Goal: Task Accomplishment & Management: Manage account settings

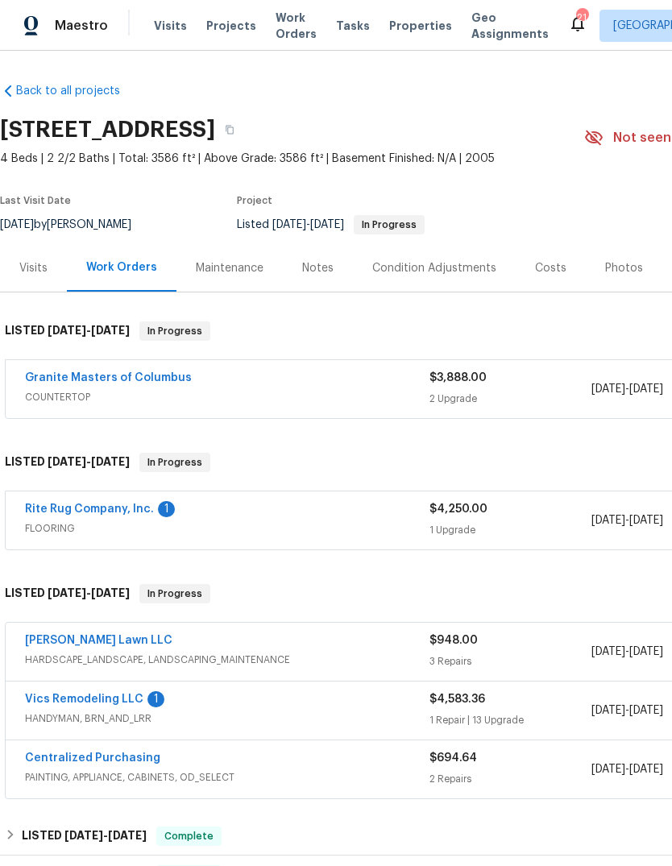
click at [260, 384] on div "Granite Masters of Columbus" at bounding box center [227, 379] width 405 height 19
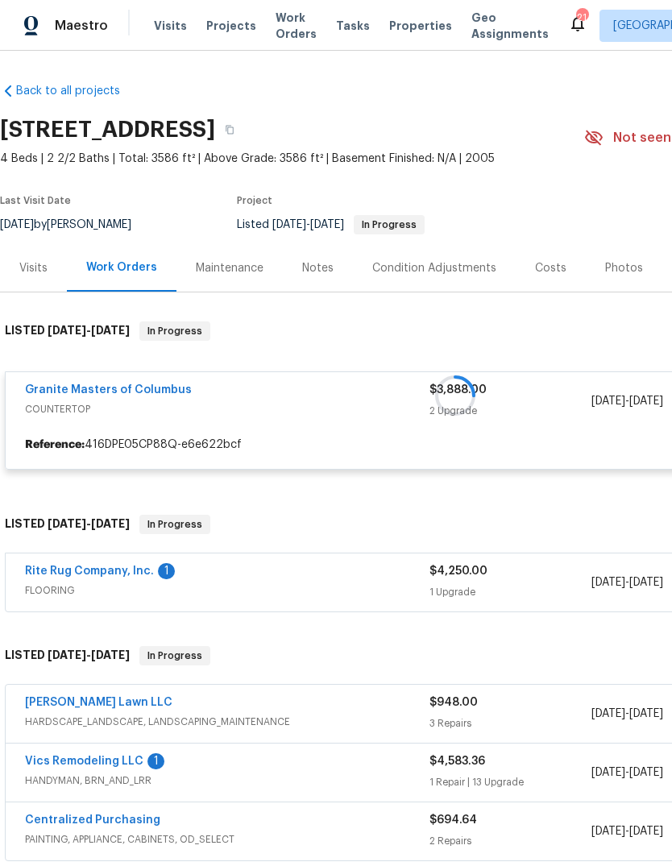
click at [111, 393] on div at bounding box center [455, 395] width 911 height 181
click at [71, 387] on div at bounding box center [455, 395] width 911 height 181
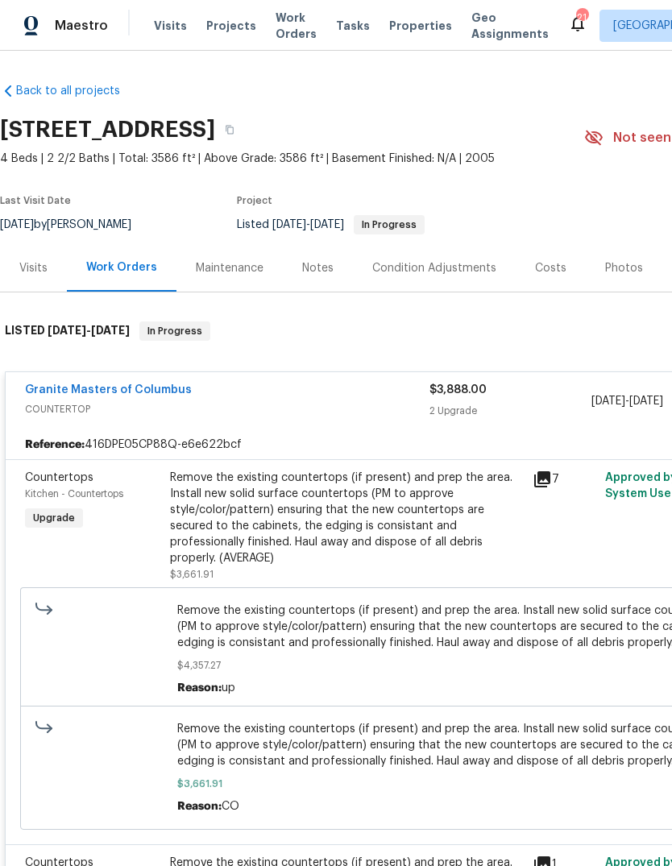
click at [260, 515] on div "Remove the existing countertops (if present) and prep the area. Install new sol…" at bounding box center [346, 518] width 353 height 97
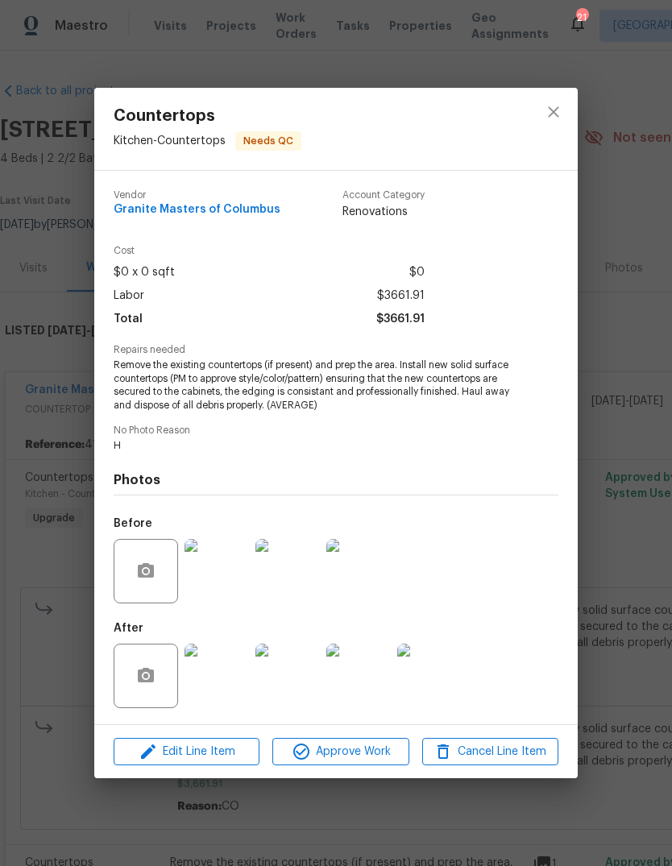
click at [218, 679] on img at bounding box center [217, 676] width 64 height 64
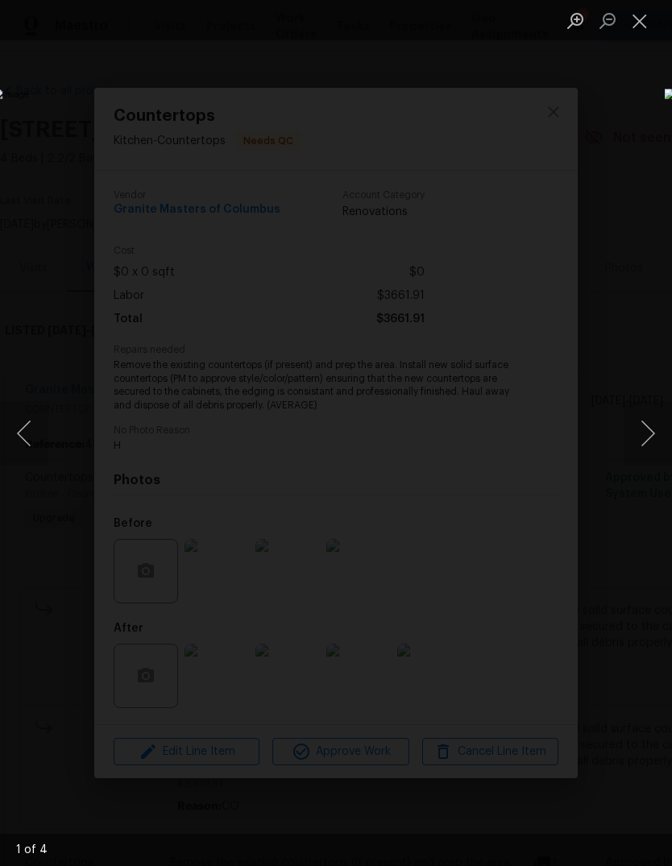
click at [635, 436] on button "Next image" at bounding box center [648, 433] width 48 height 64
click at [640, 436] on button "Next image" at bounding box center [648, 433] width 48 height 64
click at [56, 691] on div "Lightbox" at bounding box center [336, 433] width 672 height 866
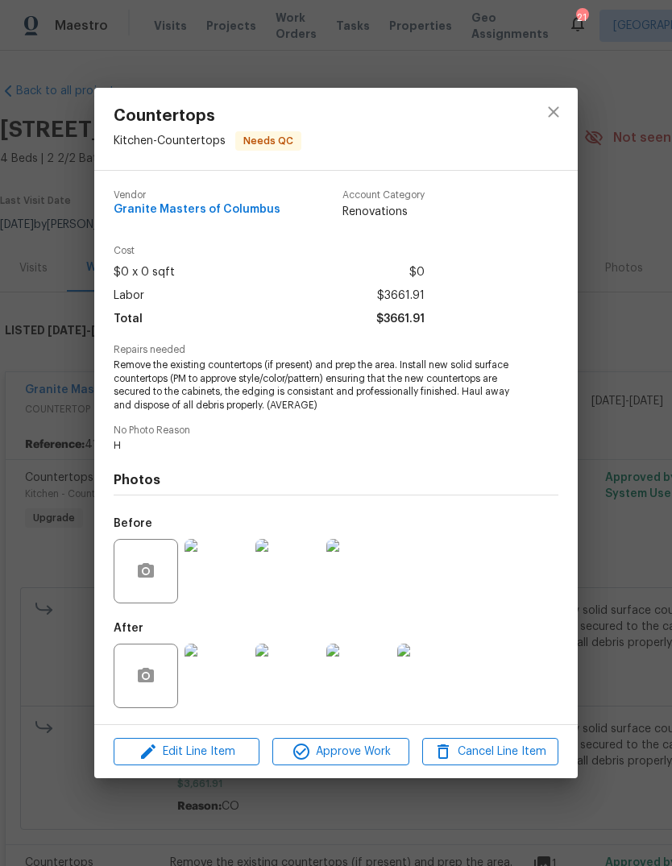
click at [42, 680] on div "Countertops Kitchen - Countertops Needs QC Vendor Granite Masters of Columbus A…" at bounding box center [336, 433] width 672 height 866
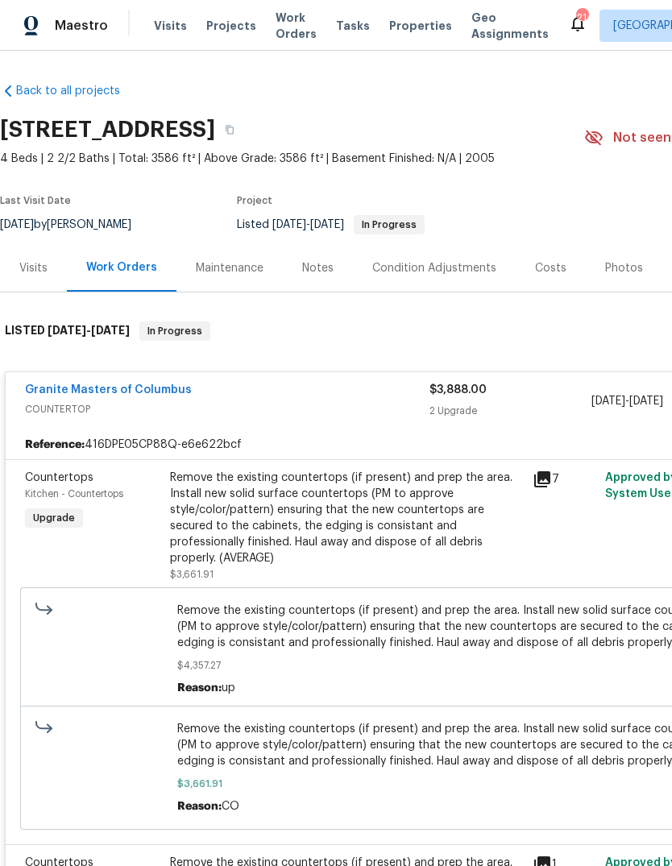
click at [101, 388] on link "Granite Masters of Columbus" at bounding box center [108, 389] width 167 height 11
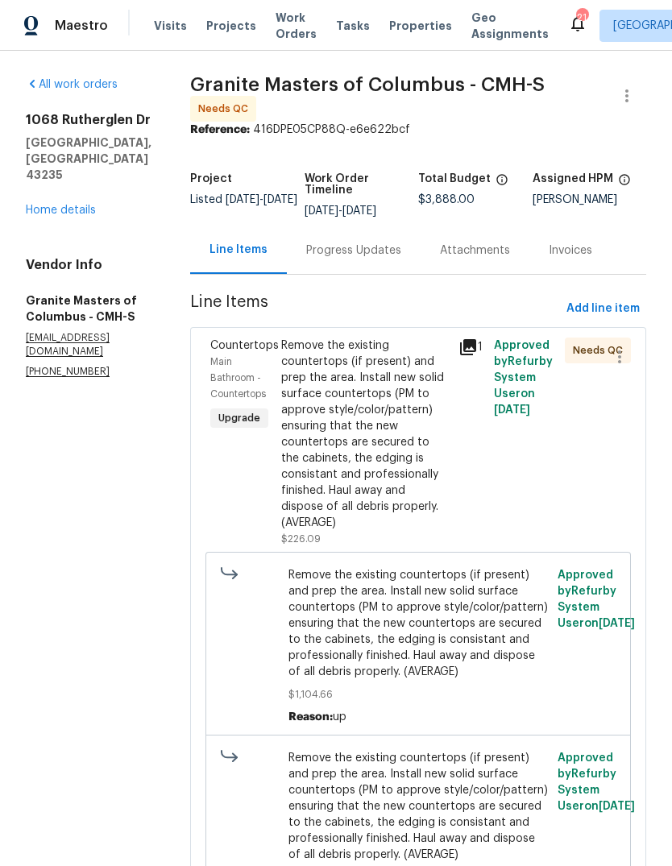
click at [345, 251] on div "Progress Updates" at bounding box center [353, 251] width 95 height 16
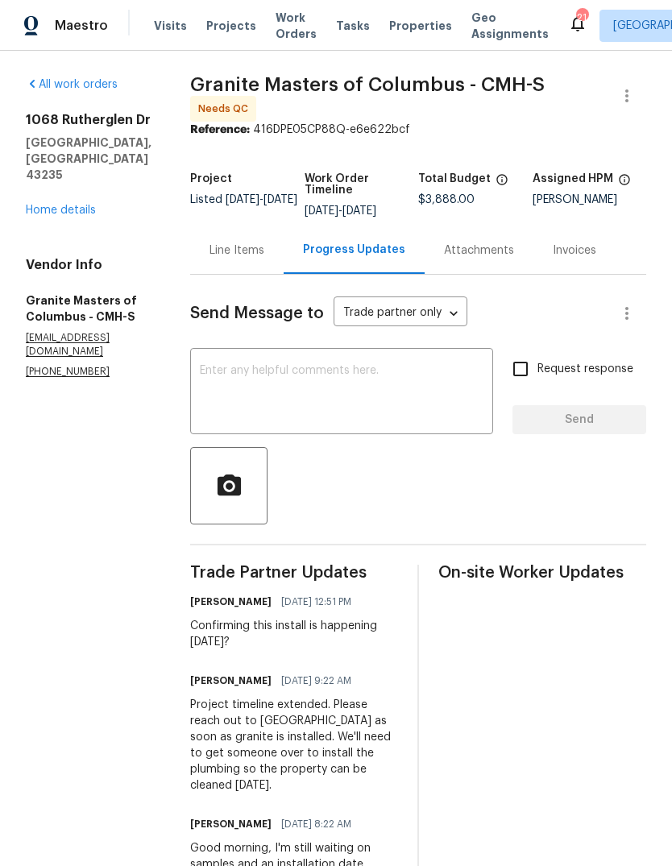
click at [240, 254] on div "Line Items" at bounding box center [237, 251] width 55 height 16
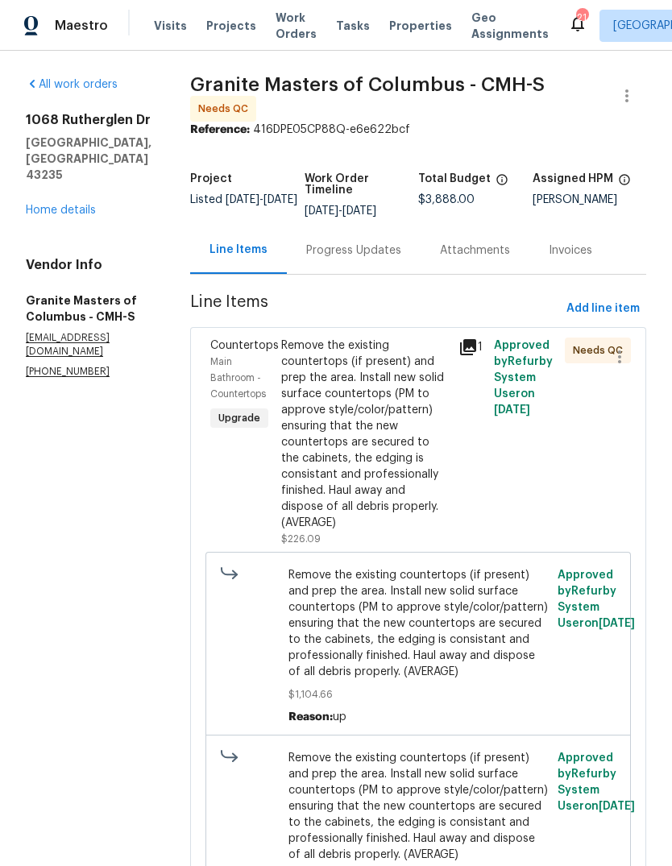
click at [344, 433] on div "Remove the existing countertops (if present) and prep the area. Install new sol…" at bounding box center [365, 434] width 168 height 193
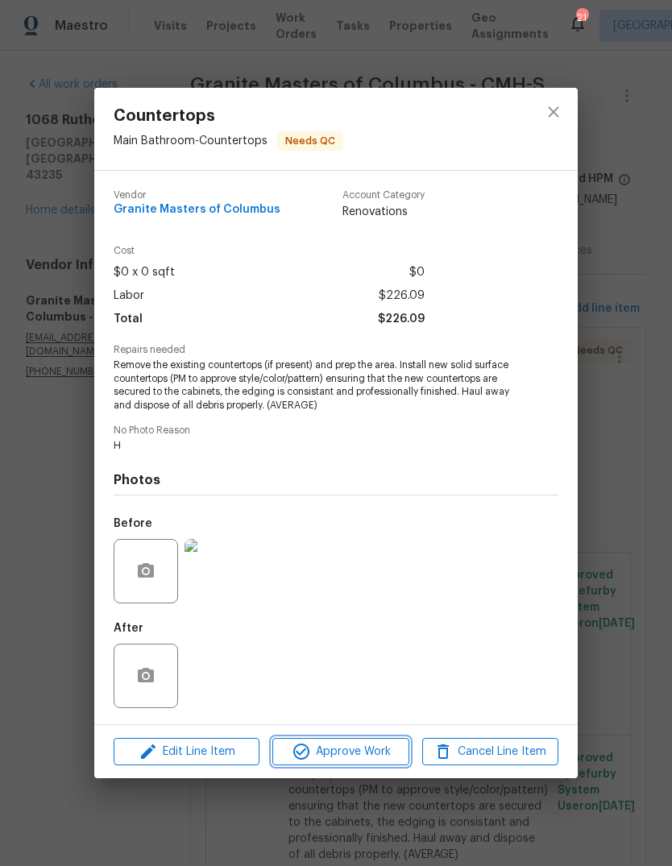
click at [322, 754] on span "Approve Work" at bounding box center [340, 752] width 127 height 20
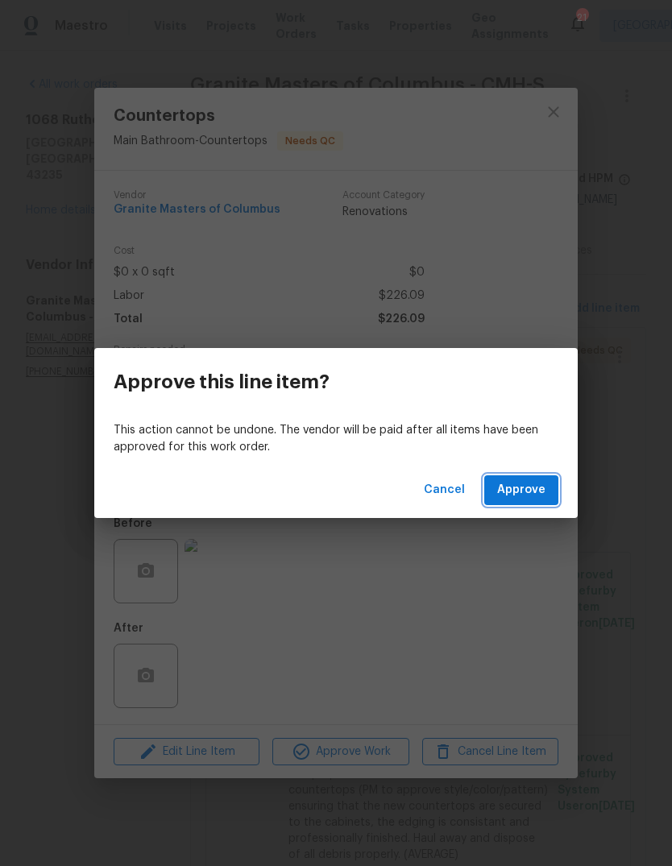
click at [526, 497] on span "Approve" at bounding box center [521, 490] width 48 height 20
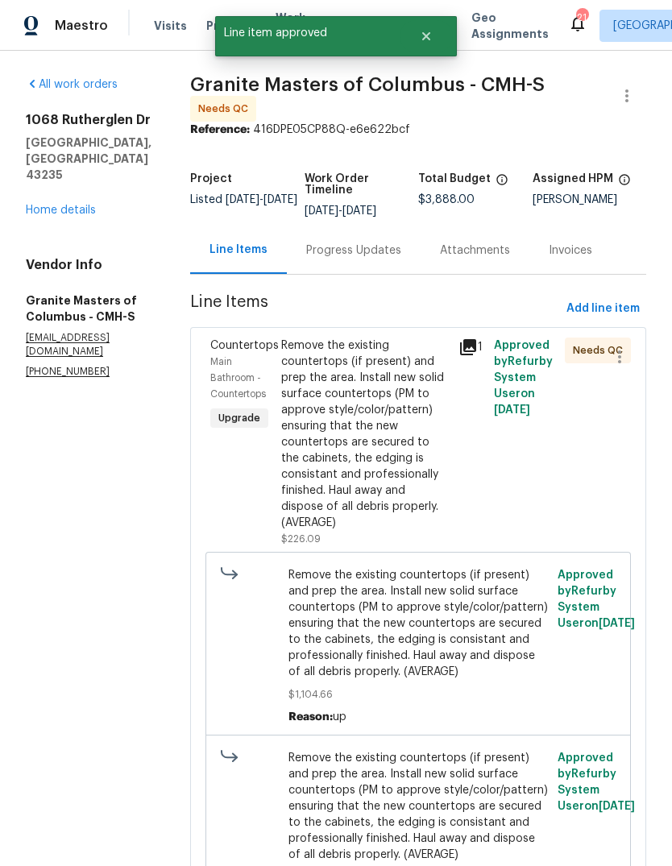
click at [333, 460] on div "Remove the existing countertops (if present) and prep the area. Install new sol…" at bounding box center [365, 434] width 168 height 193
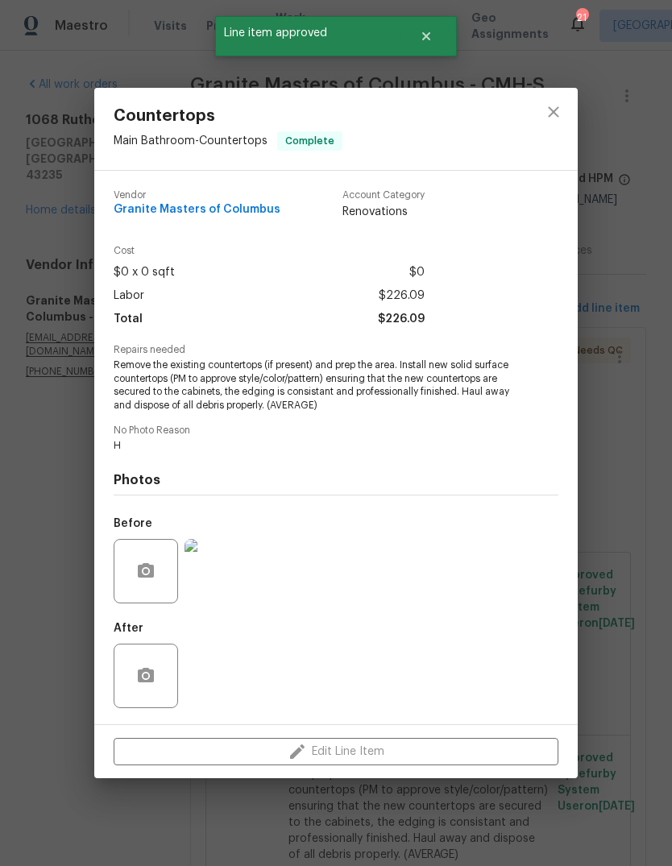
click at [344, 761] on div "Edit Line Item" at bounding box center [336, 752] width 484 height 54
click at [554, 122] on button "close" at bounding box center [553, 112] width 39 height 39
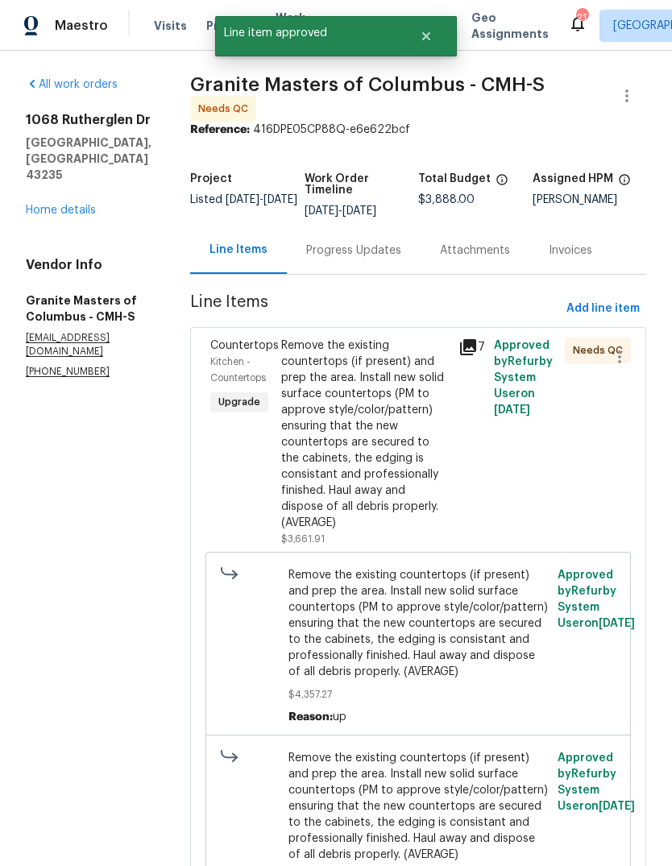
click at [319, 475] on div "Remove the existing countertops (if present) and prep the area. Install new sol…" at bounding box center [365, 434] width 168 height 193
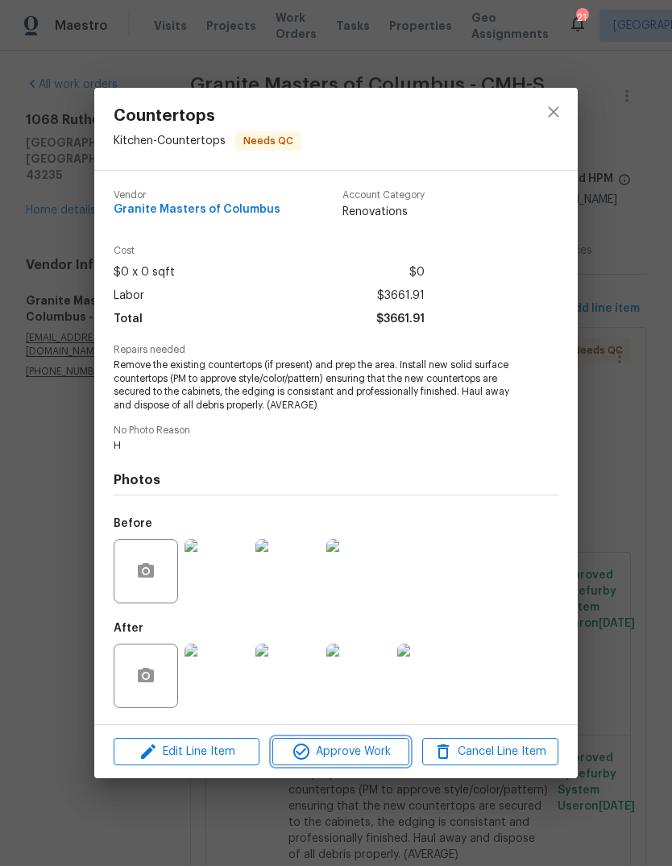
click at [309, 753] on icon "button" at bounding box center [301, 751] width 19 height 19
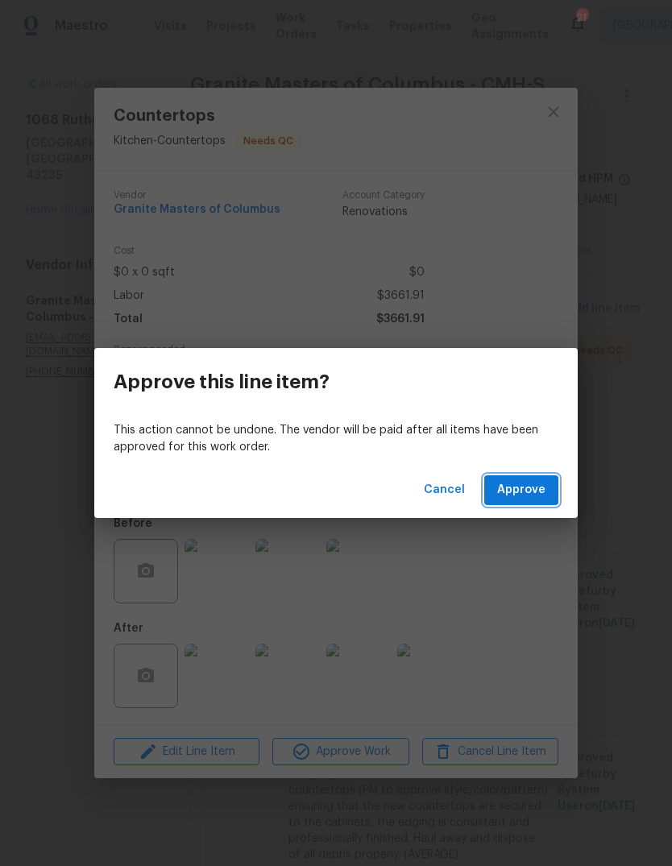
click at [519, 492] on span "Approve" at bounding box center [521, 490] width 48 height 20
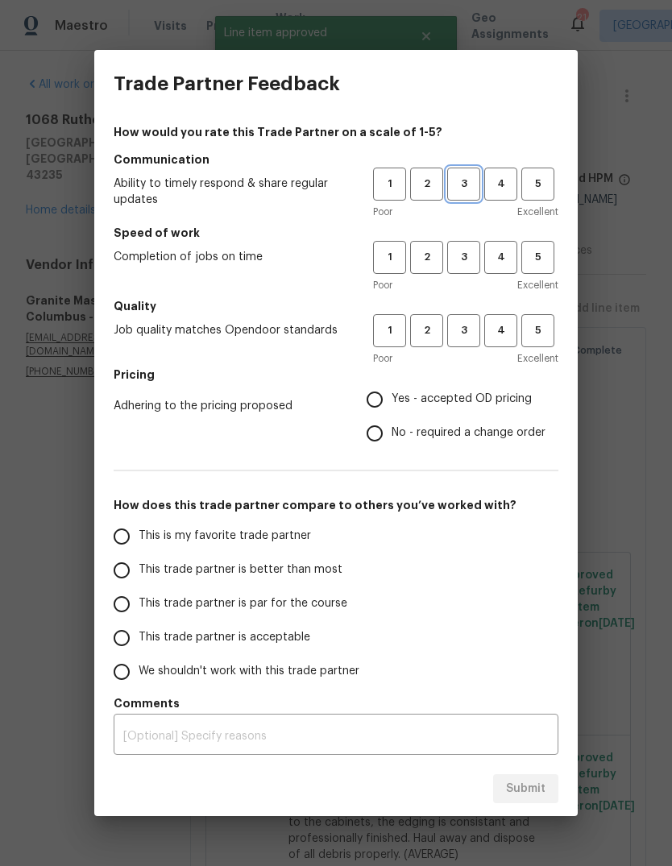
click at [470, 181] on span "3" at bounding box center [464, 184] width 30 height 19
click at [469, 269] on button "3" at bounding box center [463, 257] width 33 height 33
click at [473, 330] on span "3" at bounding box center [464, 331] width 30 height 19
click at [388, 254] on span "1" at bounding box center [390, 257] width 30 height 19
click at [419, 262] on span "2" at bounding box center [427, 257] width 30 height 19
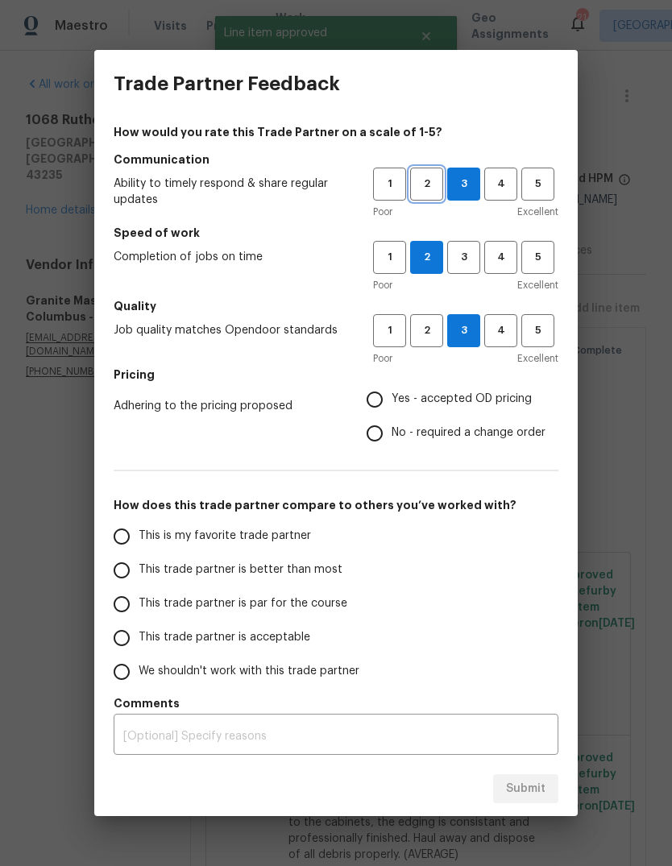
click at [420, 179] on span "2" at bounding box center [427, 184] width 30 height 19
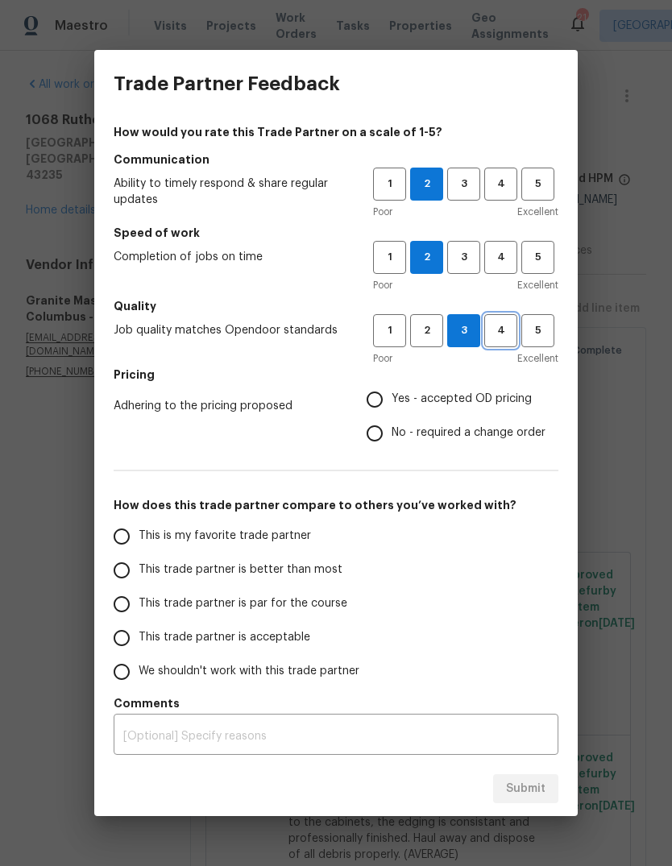
click at [490, 328] on span "4" at bounding box center [501, 331] width 30 height 19
click at [372, 432] on input "No - required a change order" at bounding box center [375, 434] width 34 height 34
radio input "true"
click at [388, 409] on input "Yes - accepted OD pricing" at bounding box center [375, 400] width 34 height 34
radio input "true"
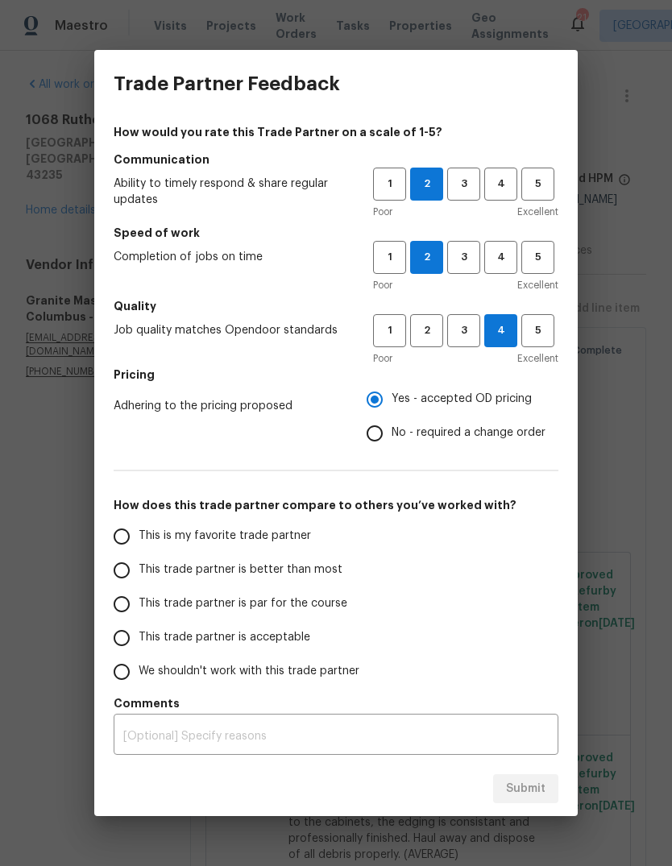
click at [128, 607] on input "This trade partner is par for the course" at bounding box center [122, 605] width 34 height 34
click at [533, 781] on span "Submit" at bounding box center [525, 789] width 39 height 20
radio input "true"
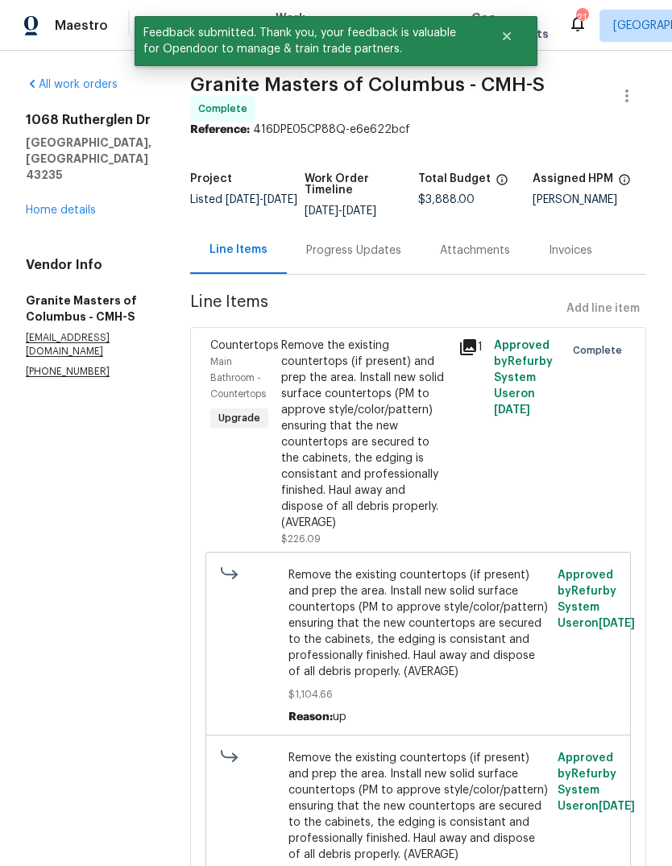
click at [90, 576] on section "All work orders [STREET_ADDRESS][PERSON_NAME] Home details Vendor Info Granite …" at bounding box center [89, 823] width 126 height 1493
click at [57, 205] on link "Home details" at bounding box center [61, 210] width 70 height 11
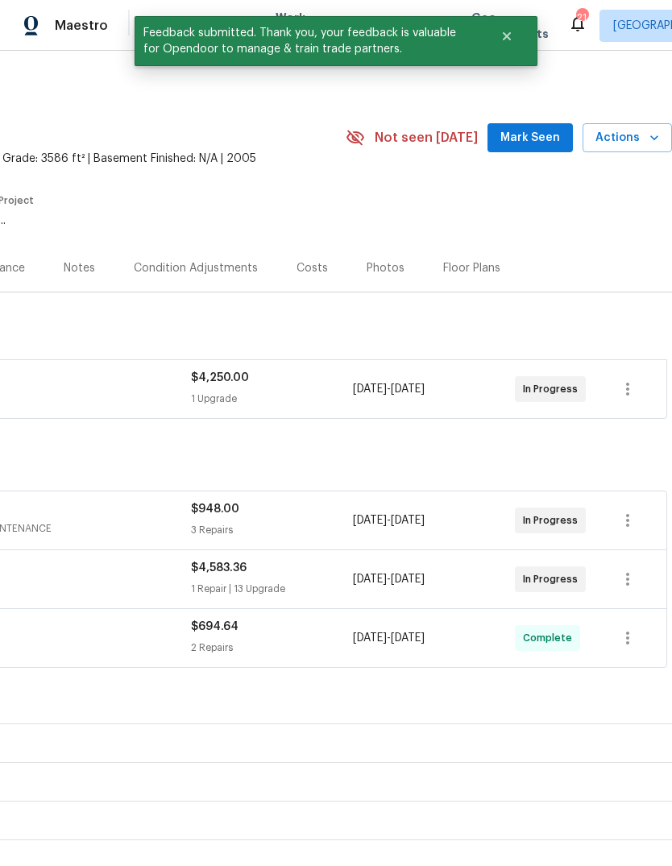
scroll to position [0, 239]
click at [617, 127] on button "Actions" at bounding box center [627, 138] width 89 height 30
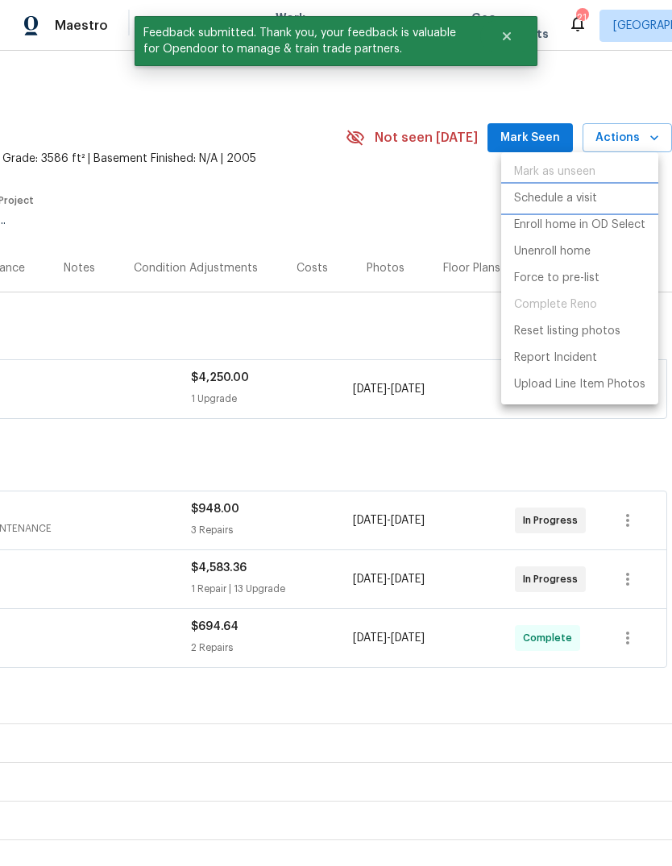
click at [585, 197] on p "Schedule a visit" at bounding box center [555, 198] width 83 height 17
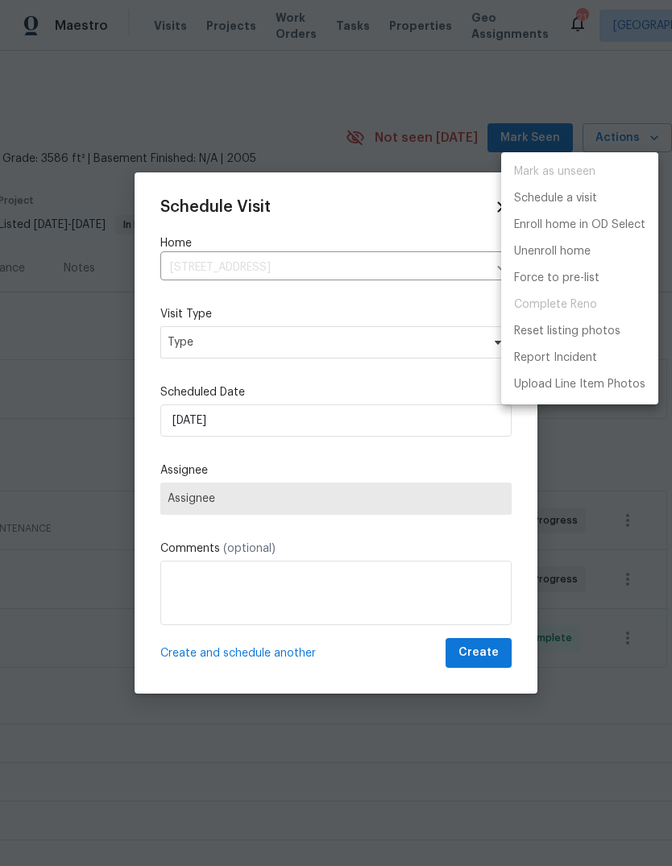
click at [187, 340] on div at bounding box center [336, 433] width 672 height 866
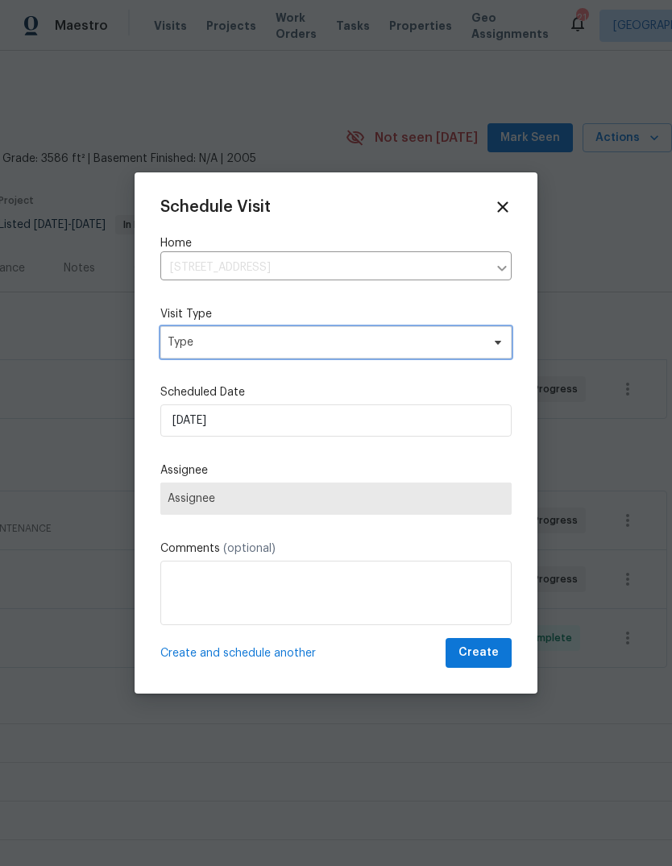
click at [177, 342] on span "Type" at bounding box center [325, 342] width 314 height 16
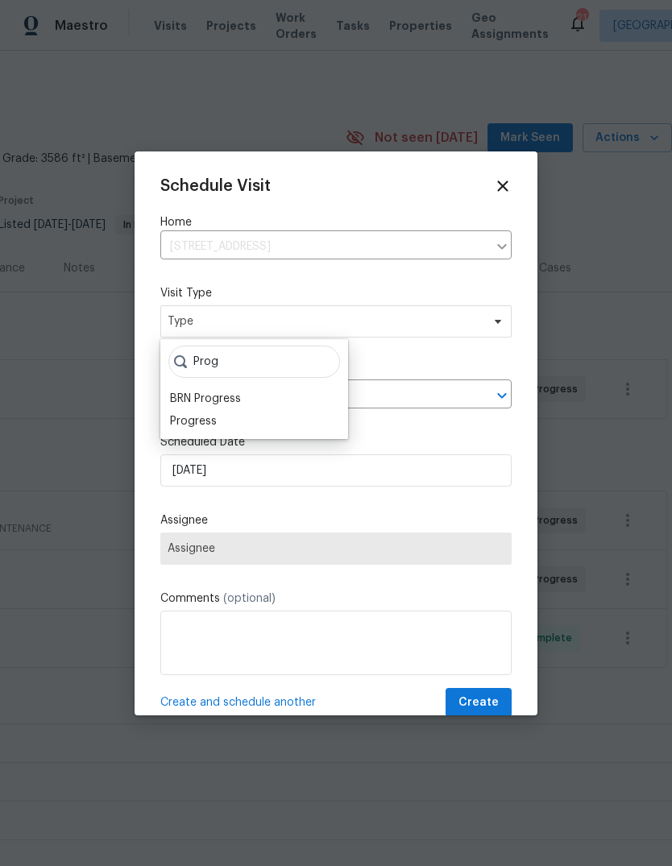
type input "Prog"
click at [185, 423] on div "Progress" at bounding box center [193, 421] width 47 height 16
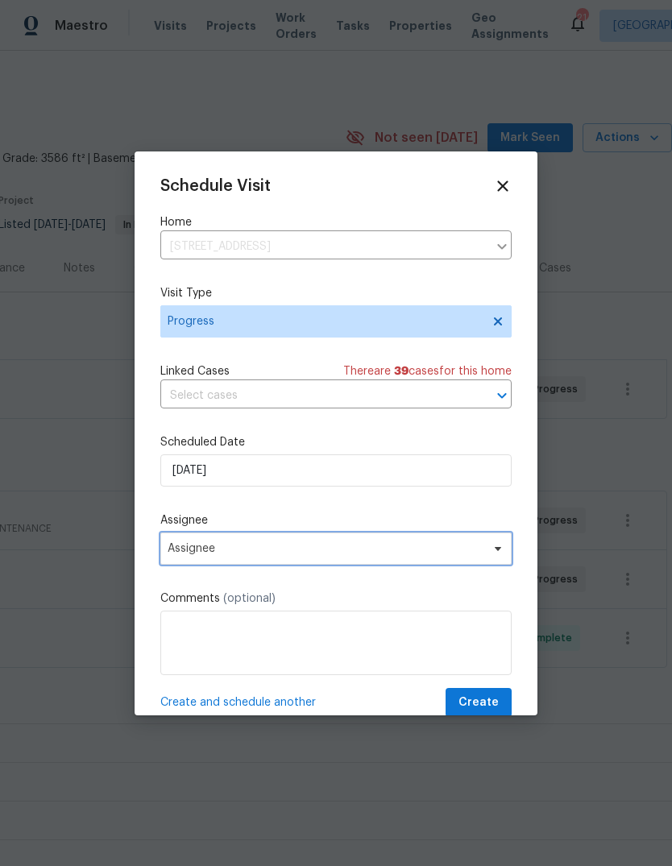
click at [198, 547] on span "Assignee" at bounding box center [326, 548] width 316 height 13
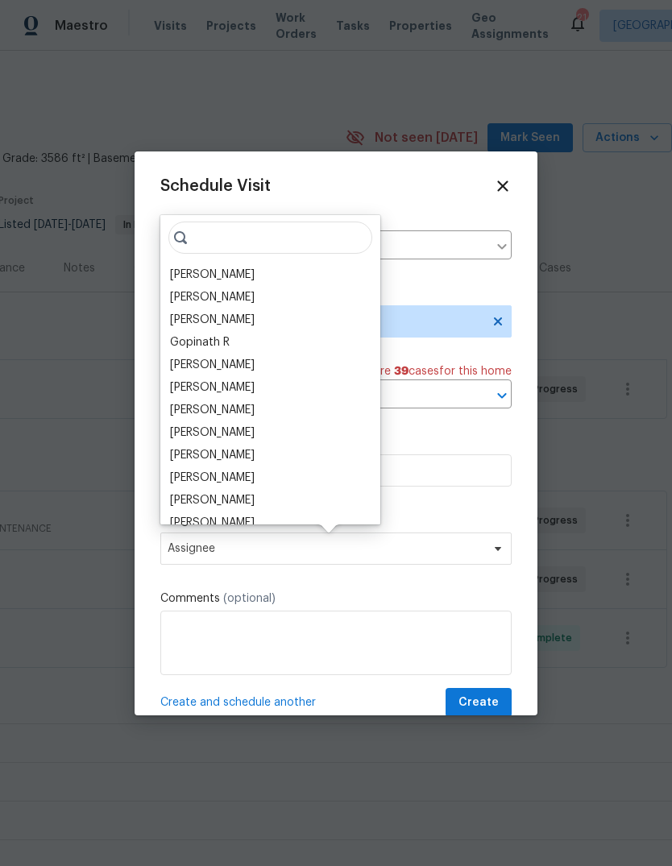
click at [187, 362] on div "[PERSON_NAME]" at bounding box center [212, 365] width 85 height 16
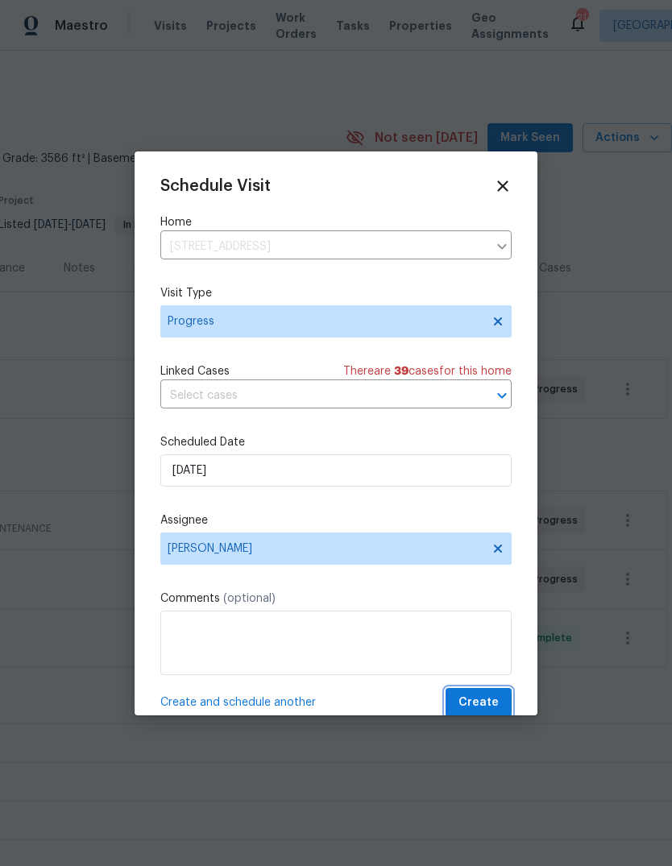
click at [477, 702] on span "Create" at bounding box center [479, 703] width 40 height 20
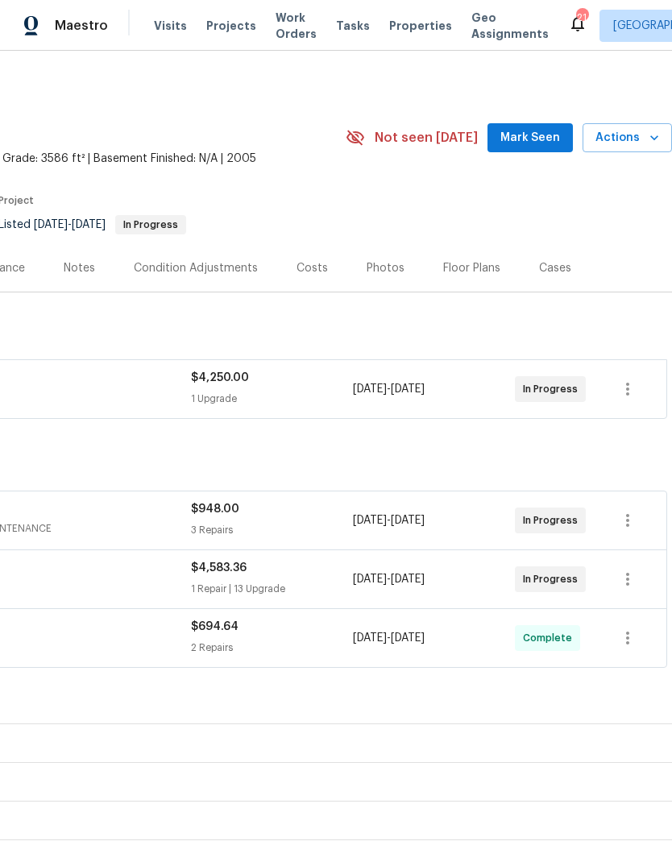
click at [164, 29] on span "Visits" at bounding box center [170, 26] width 33 height 16
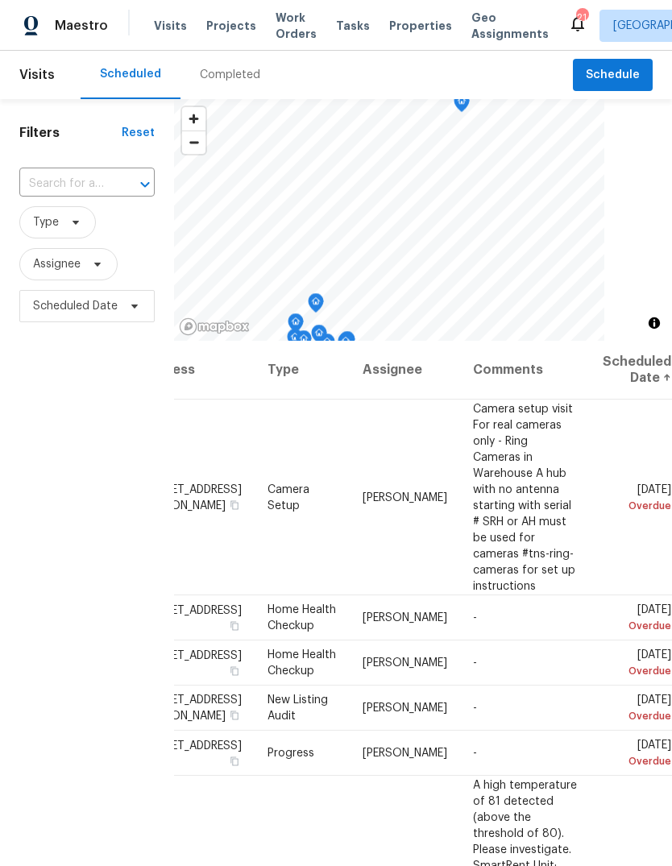
scroll to position [0, 165]
click at [0, 0] on icon at bounding box center [0, 0] width 0 height 0
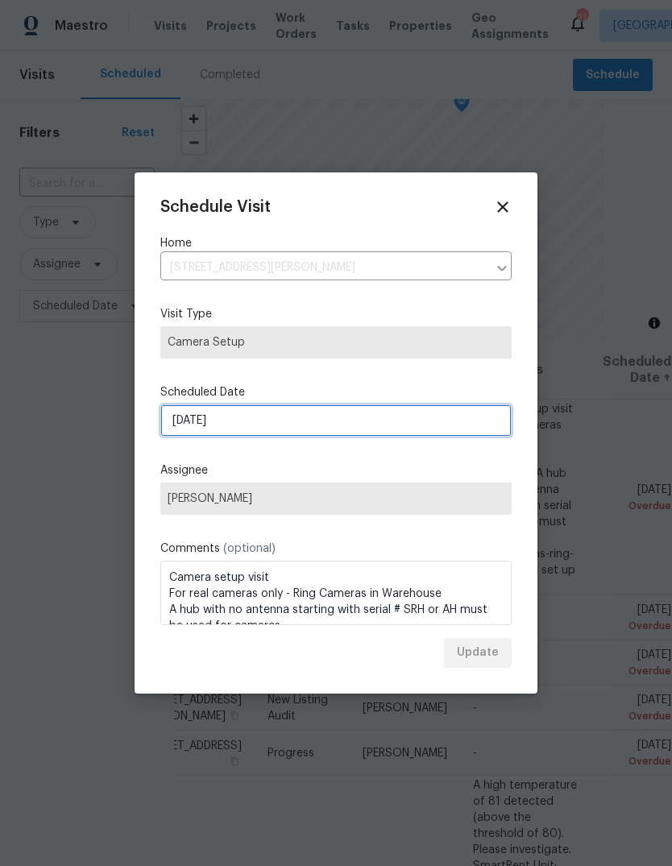
click at [190, 429] on input "[DATE]" at bounding box center [335, 421] width 351 height 32
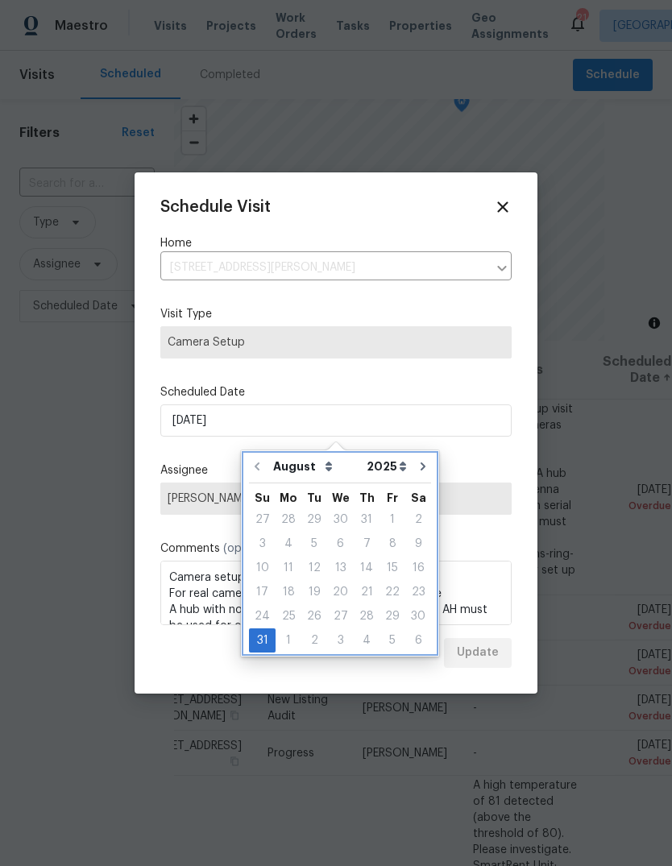
click at [418, 467] on icon "Go to next month" at bounding box center [423, 466] width 13 height 13
type input "[DATE]"
select select "8"
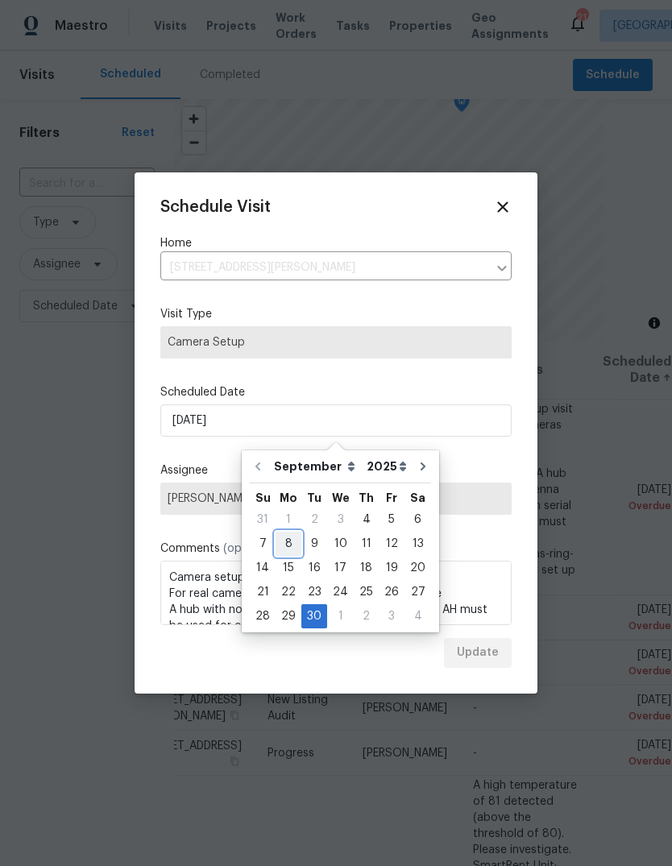
click at [284, 550] on div "8" at bounding box center [289, 544] width 26 height 23
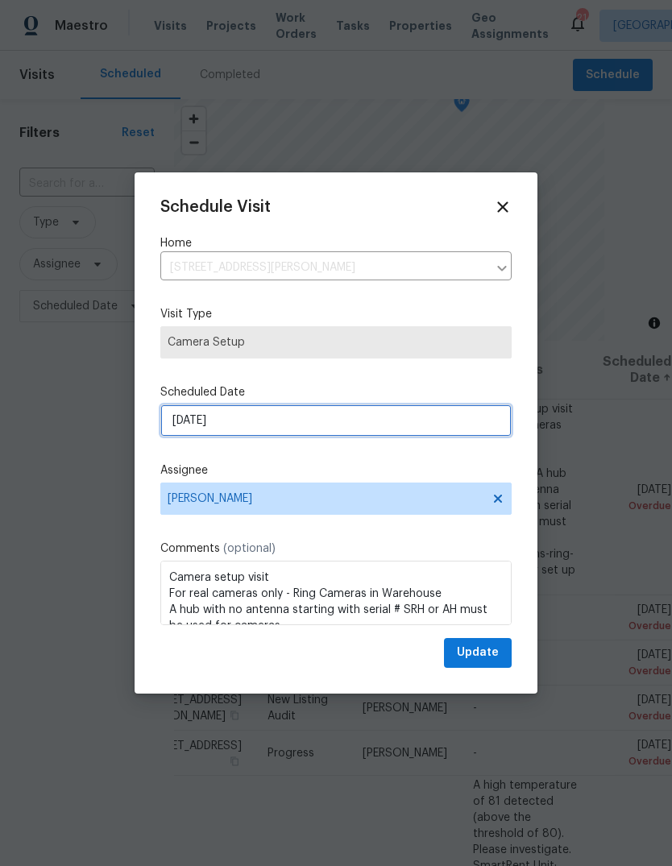
click at [208, 421] on input "[DATE]" at bounding box center [335, 421] width 351 height 32
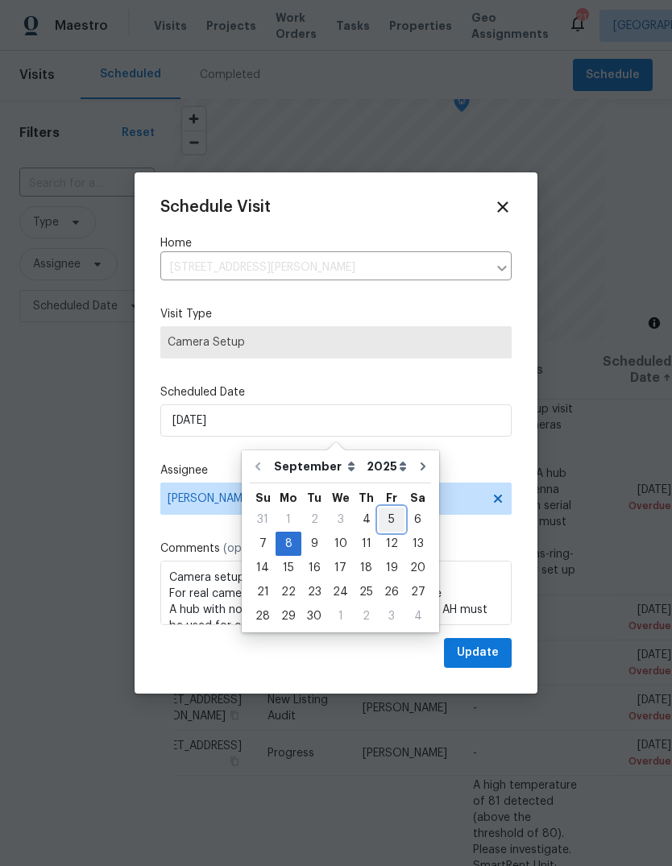
click at [386, 516] on div "5" at bounding box center [392, 520] width 26 height 23
type input "[DATE]"
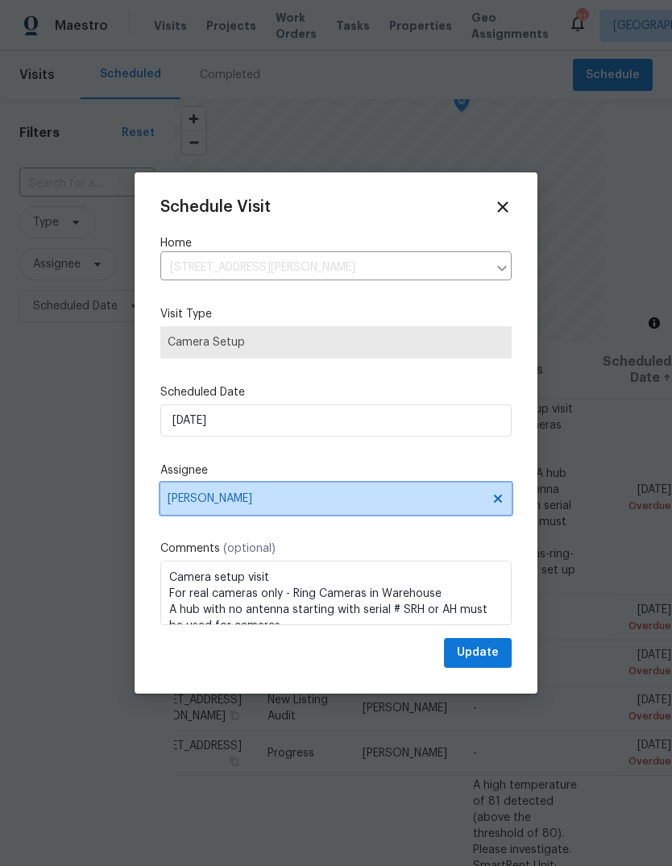
click at [185, 503] on span "[PERSON_NAME]" at bounding box center [326, 498] width 316 height 13
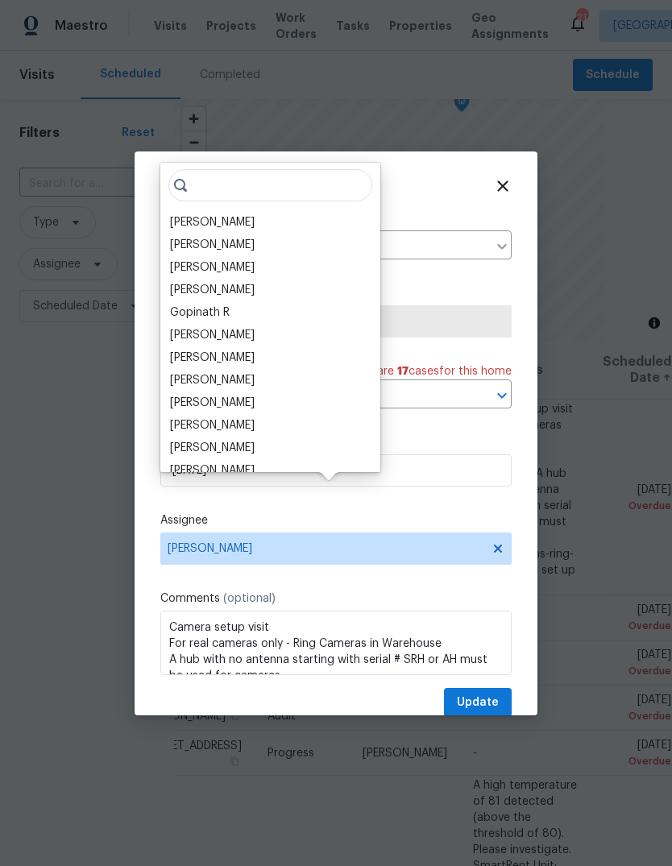
click at [176, 398] on div "[PERSON_NAME]" at bounding box center [212, 403] width 85 height 16
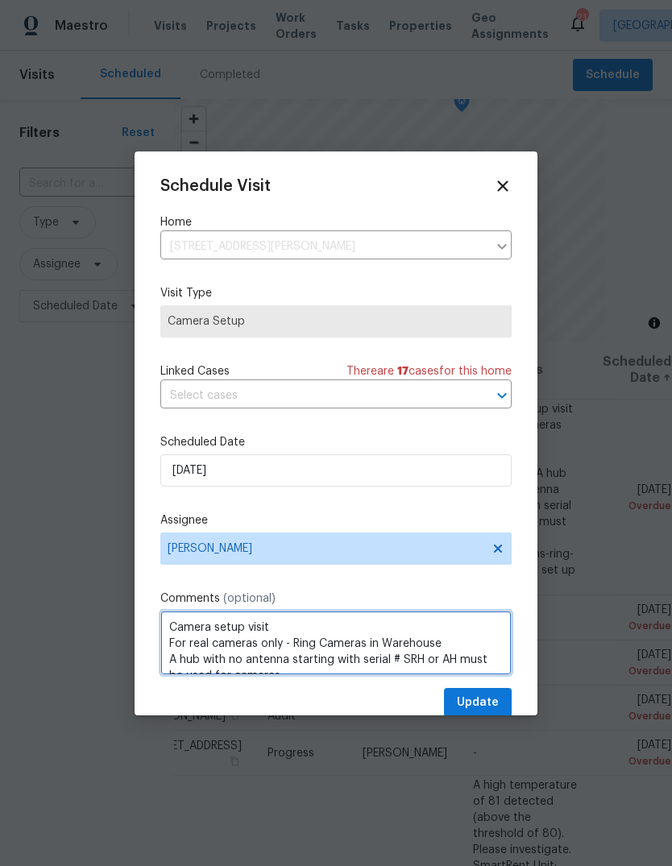
click at [170, 625] on textarea "Camera setup visit For real cameras only - Ring Cameras in Warehouse A hub with…" at bounding box center [335, 643] width 351 height 64
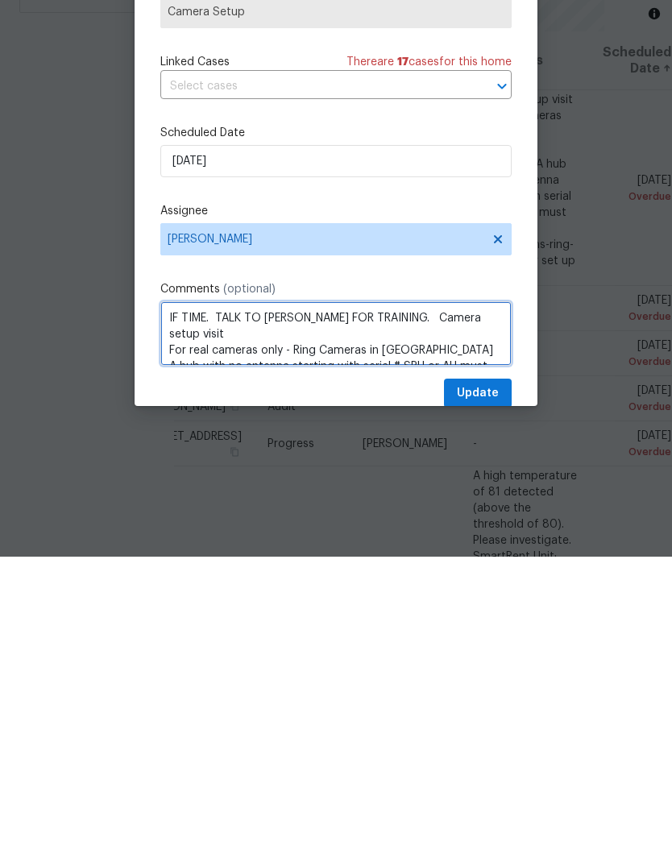
type textarea "IF TIME. TALK TO [PERSON_NAME] FOR TRAINING. Camera setup visit For real camera…"
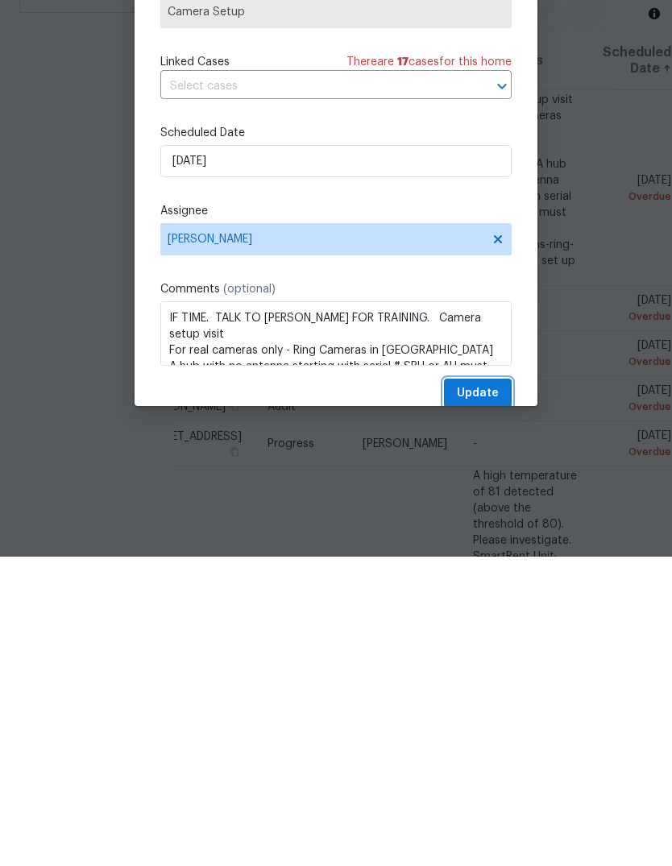
click at [488, 693] on span "Update" at bounding box center [478, 703] width 42 height 20
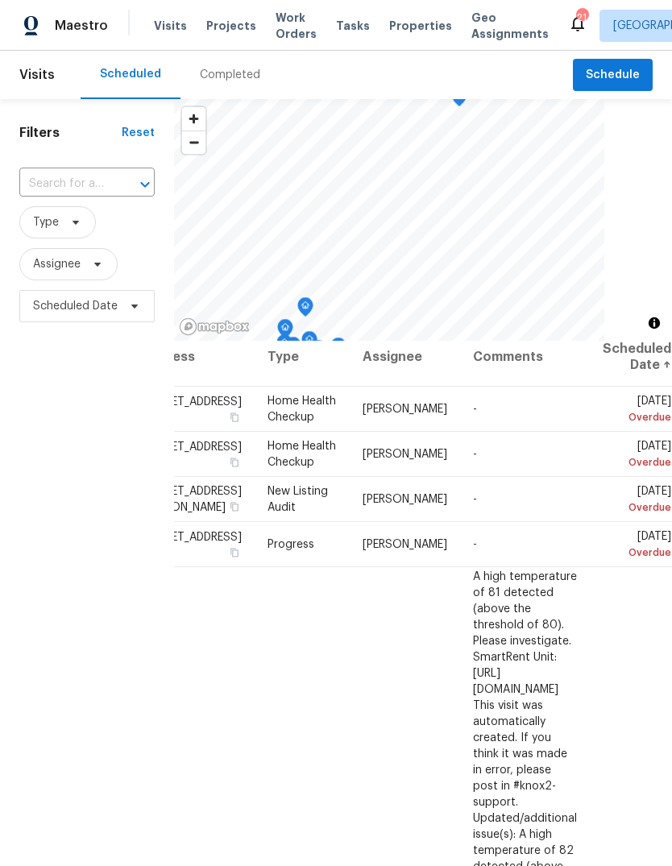
scroll to position [14, 165]
click at [0, 0] on icon at bounding box center [0, 0] width 0 height 0
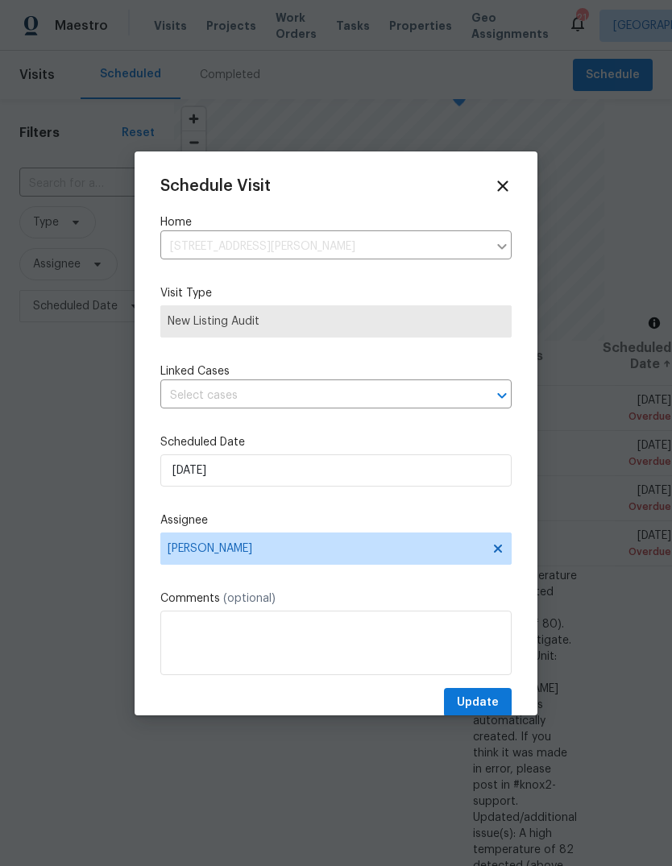
click at [193, 432] on div "Schedule Visit Home [STREET_ADDRESS][PERSON_NAME] ​ Visit Type New Listing Audi…" at bounding box center [335, 447] width 351 height 541
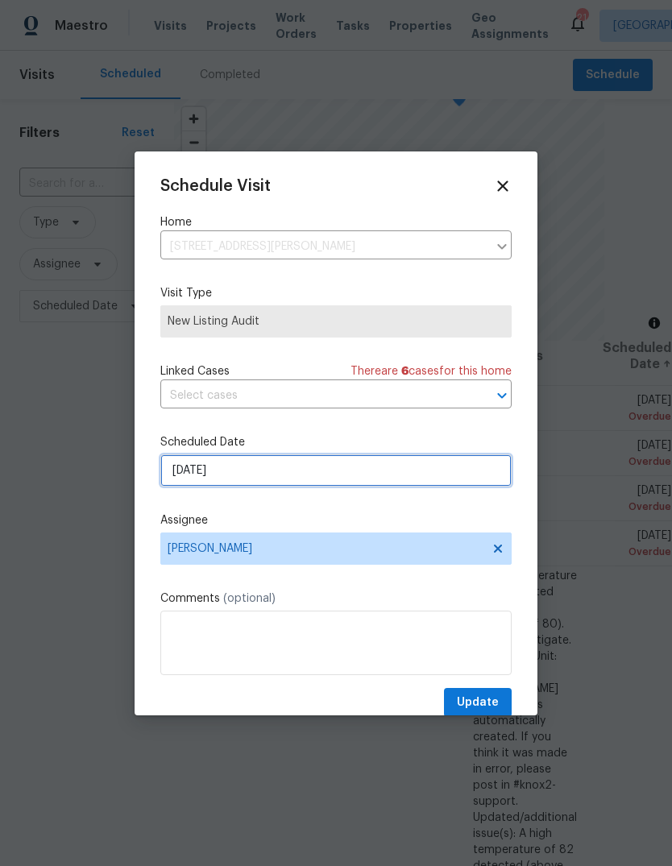
click at [179, 480] on input "[DATE]" at bounding box center [335, 471] width 351 height 32
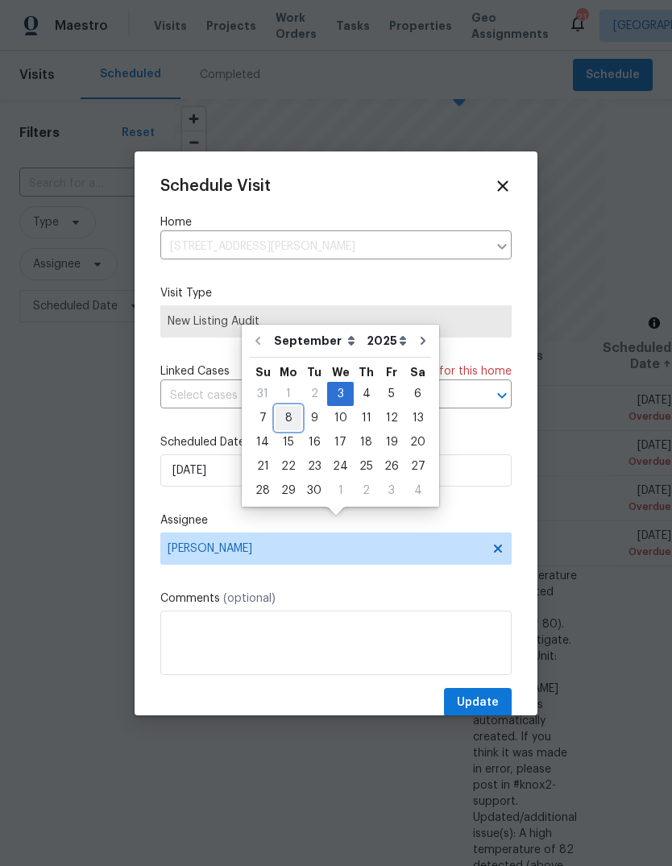
click at [285, 407] on div "8" at bounding box center [289, 418] width 26 height 23
type input "[DATE]"
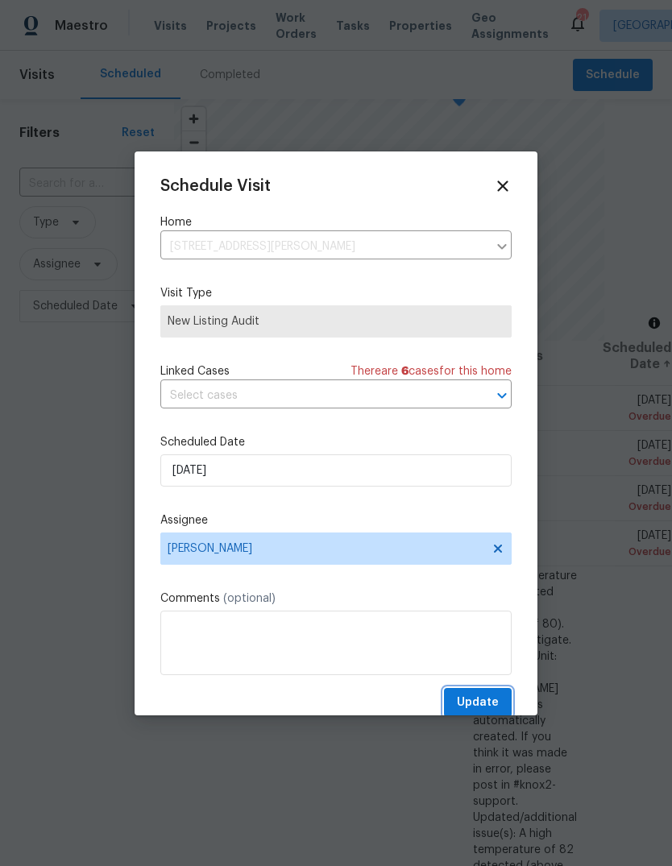
click at [481, 700] on span "Update" at bounding box center [478, 703] width 42 height 20
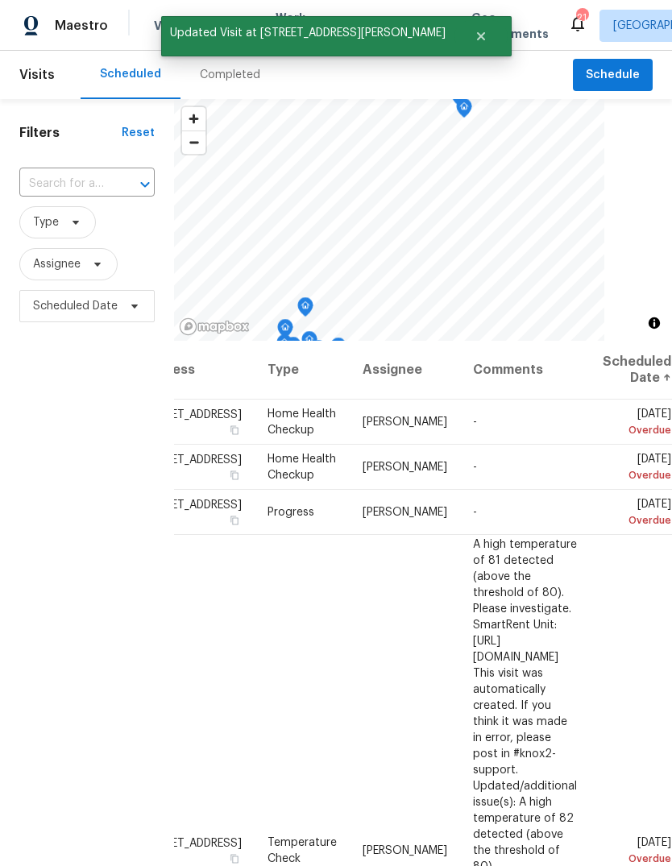
scroll to position [0, 165]
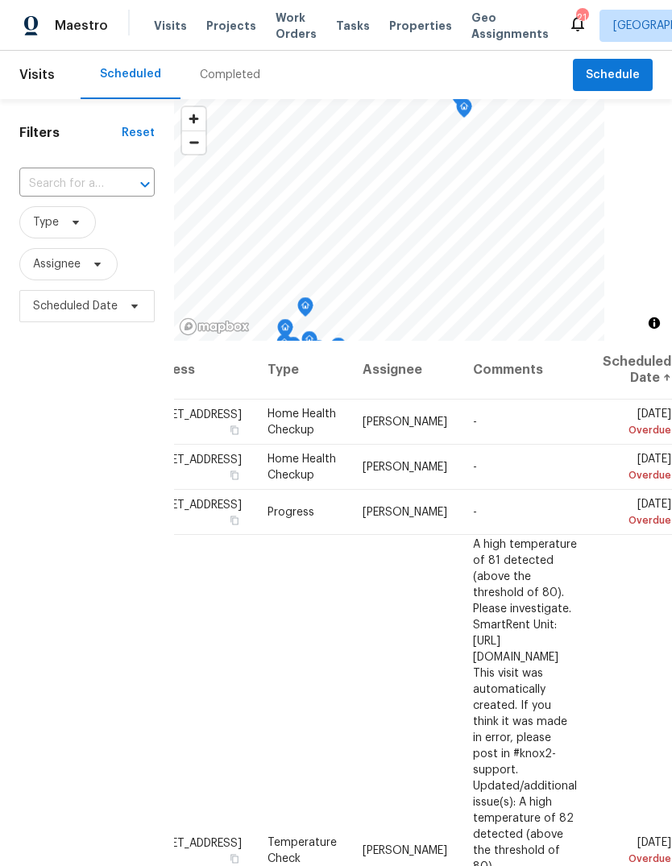
click at [0, 0] on icon at bounding box center [0, 0] width 0 height 0
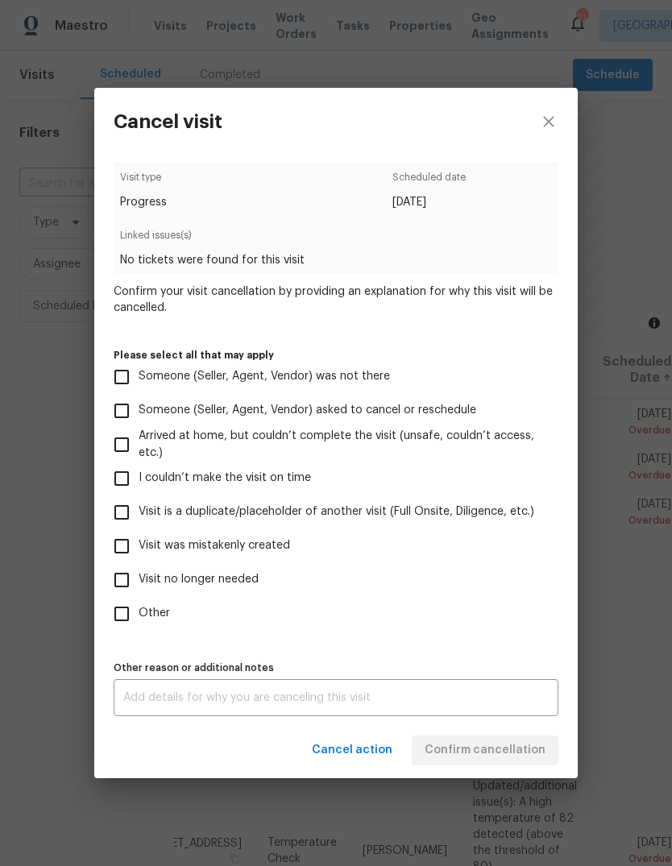
click at [133, 550] on input "Visit was mistakenly created" at bounding box center [122, 546] width 34 height 34
checkbox input "true"
click at [513, 754] on span "Confirm cancellation" at bounding box center [485, 751] width 121 height 20
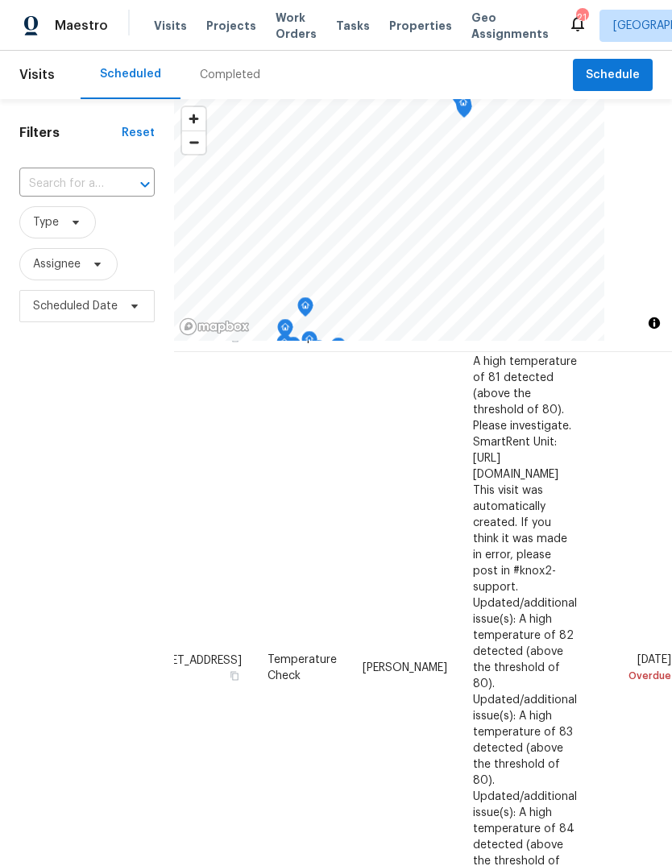
scroll to position [138, 165]
click at [0, 0] on icon at bounding box center [0, 0] width 0 height 0
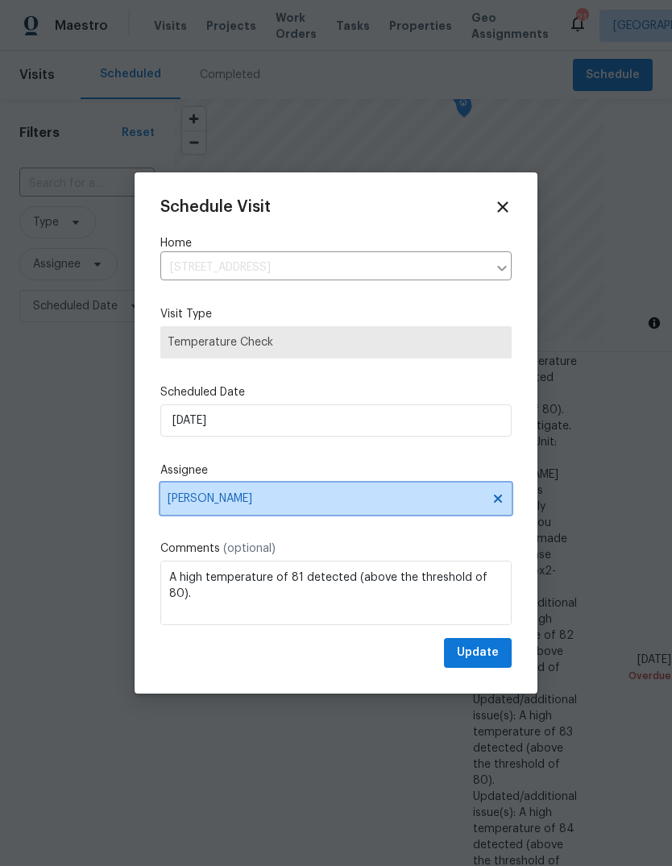
click at [185, 498] on span "[PERSON_NAME]" at bounding box center [326, 498] width 316 height 13
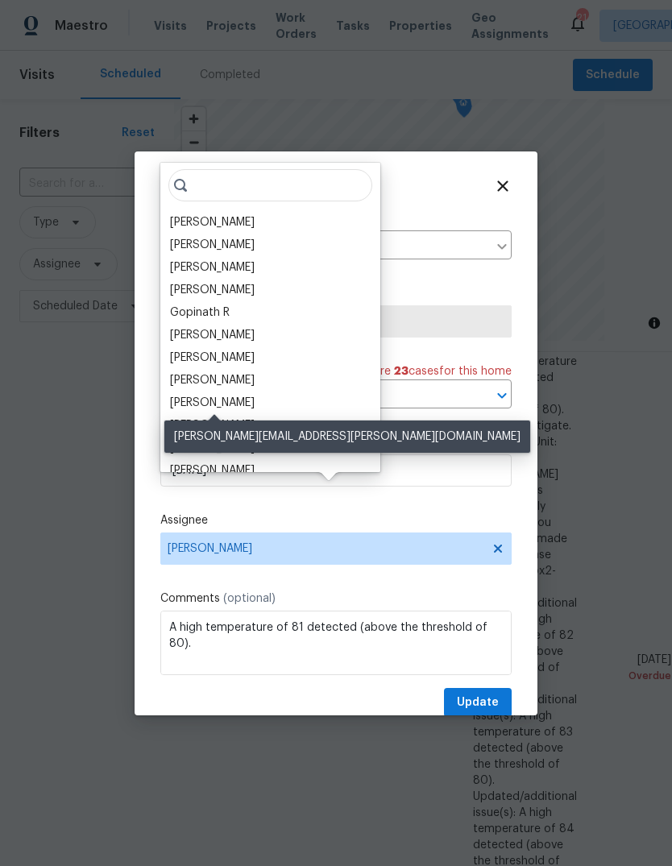
click at [187, 403] on div "[PERSON_NAME]" at bounding box center [212, 403] width 85 height 16
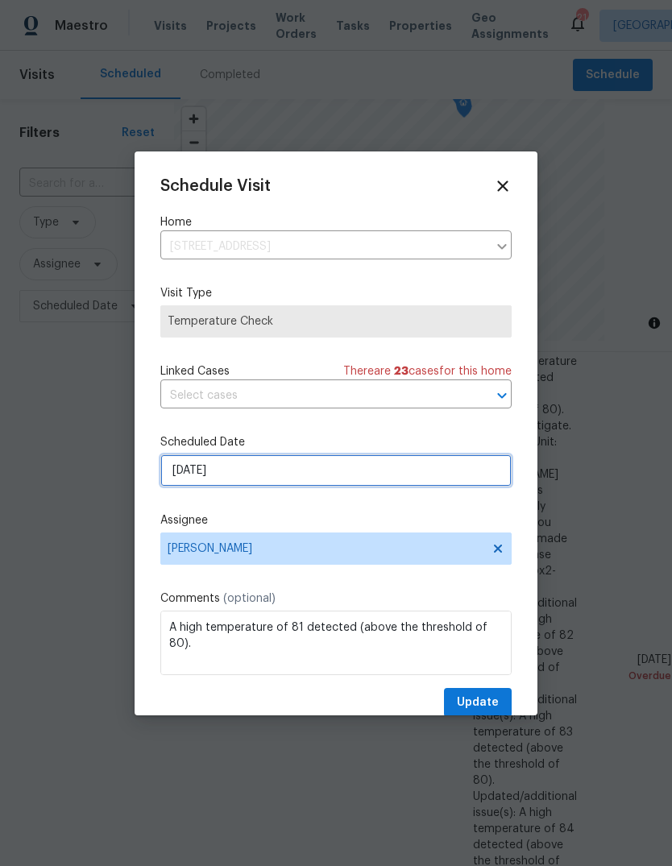
click at [187, 472] on input "[DATE]" at bounding box center [335, 471] width 351 height 32
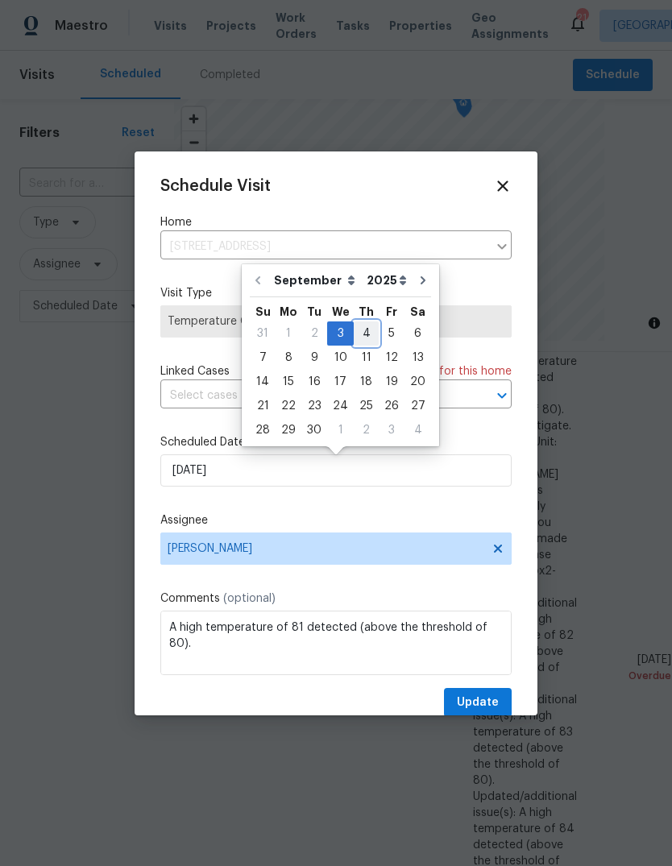
click at [355, 336] on div "4" at bounding box center [366, 333] width 25 height 23
type input "[DATE]"
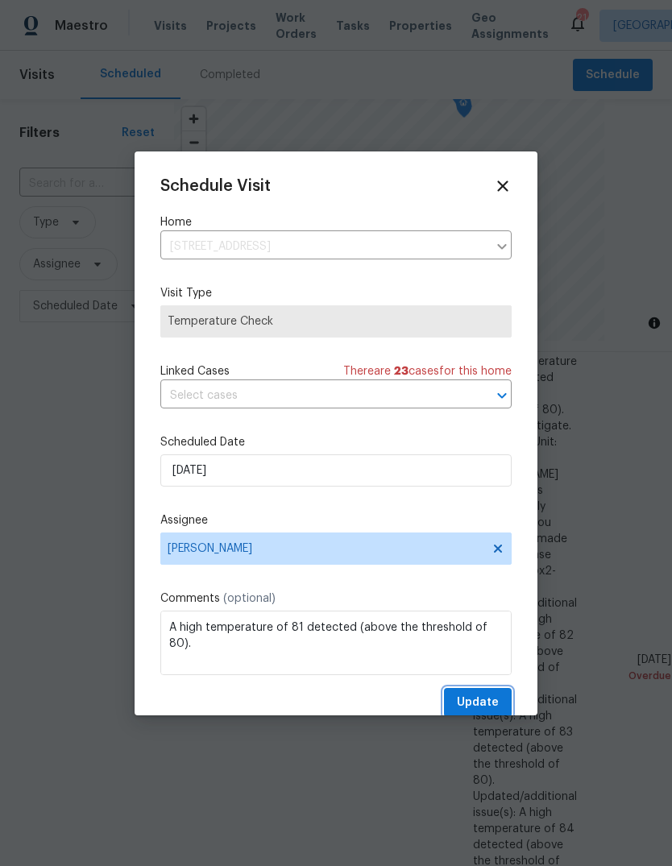
click at [486, 700] on span "Update" at bounding box center [478, 703] width 42 height 20
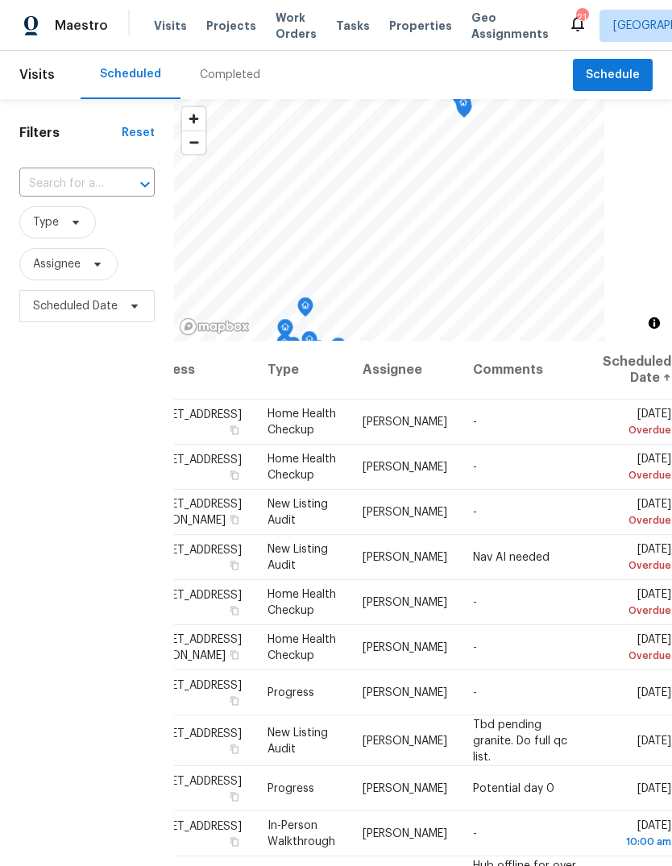
scroll to position [0, 146]
click at [0, 0] on icon at bounding box center [0, 0] width 0 height 0
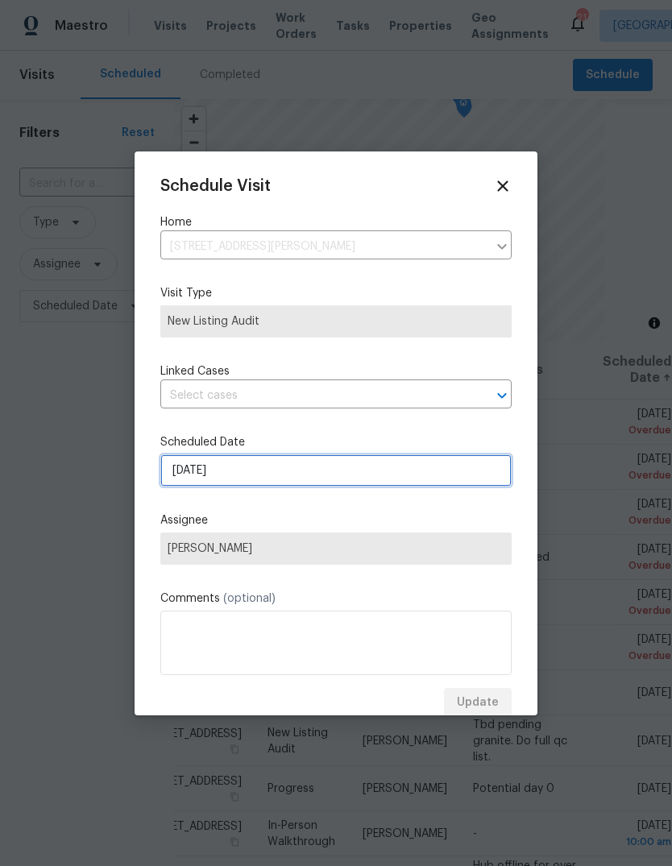
click at [198, 473] on input "[DATE]" at bounding box center [335, 471] width 351 height 32
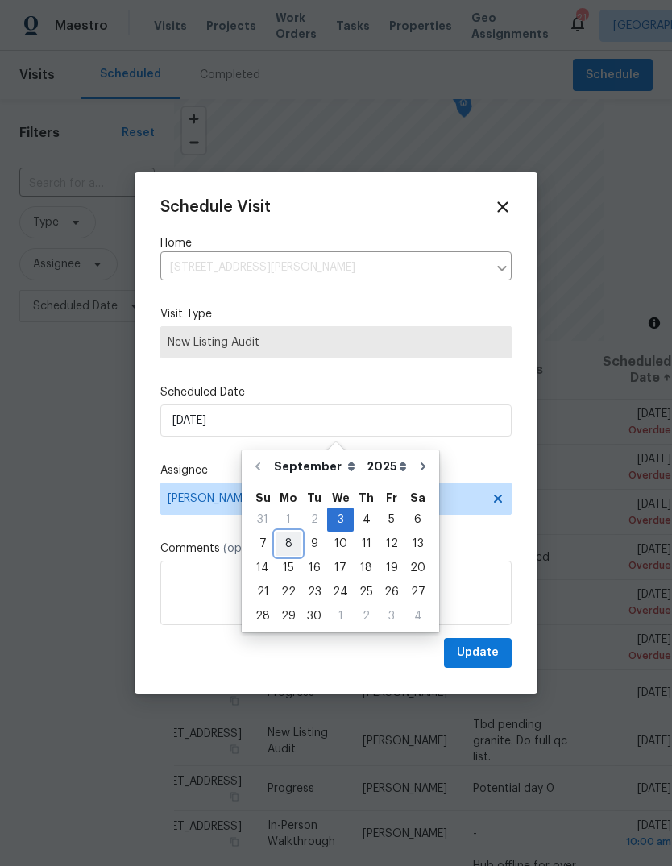
click at [282, 533] on div "8" at bounding box center [289, 544] width 26 height 23
type input "[DATE]"
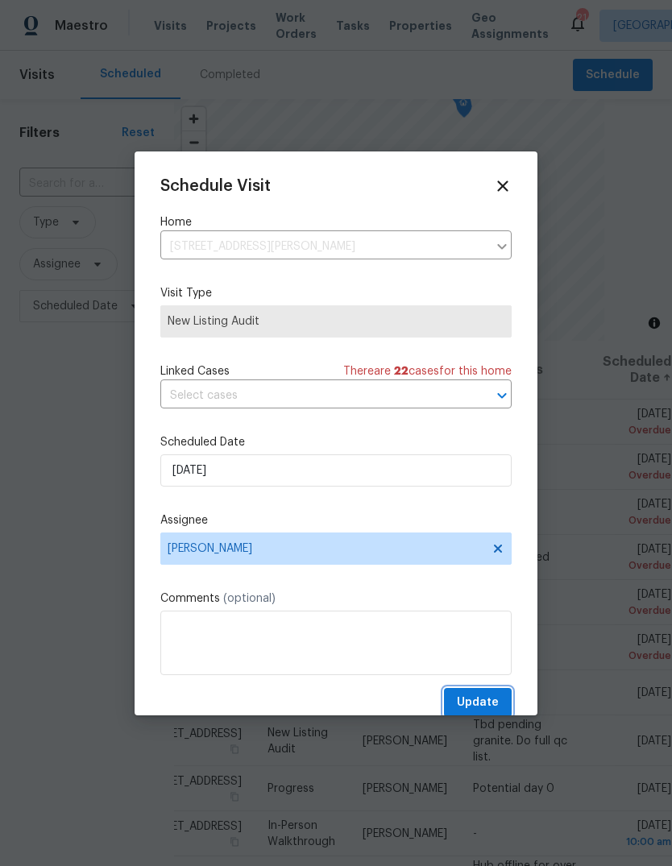
click at [477, 708] on span "Update" at bounding box center [478, 703] width 42 height 20
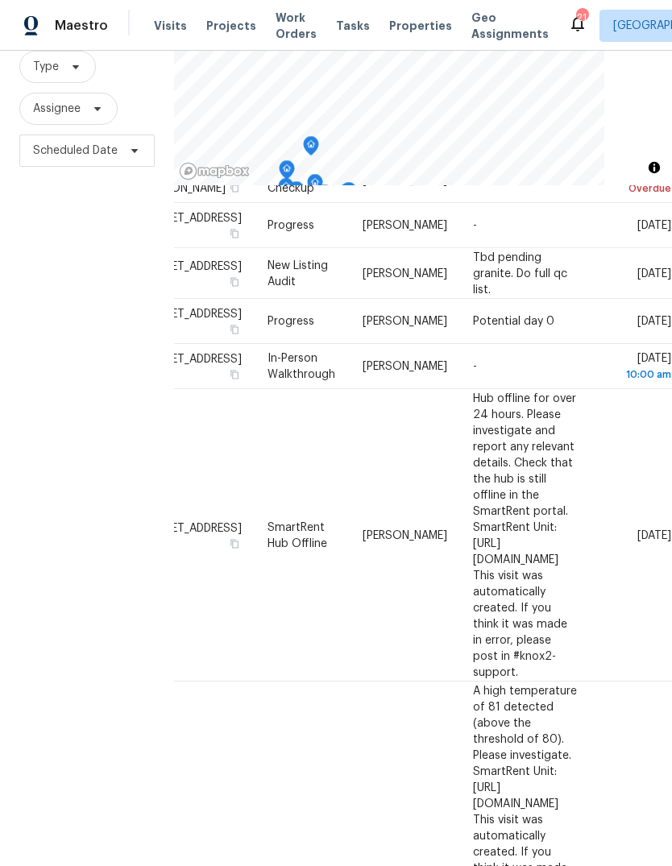
scroll to position [266, 149]
click at [0, 0] on span at bounding box center [0, 0] width 0 height 0
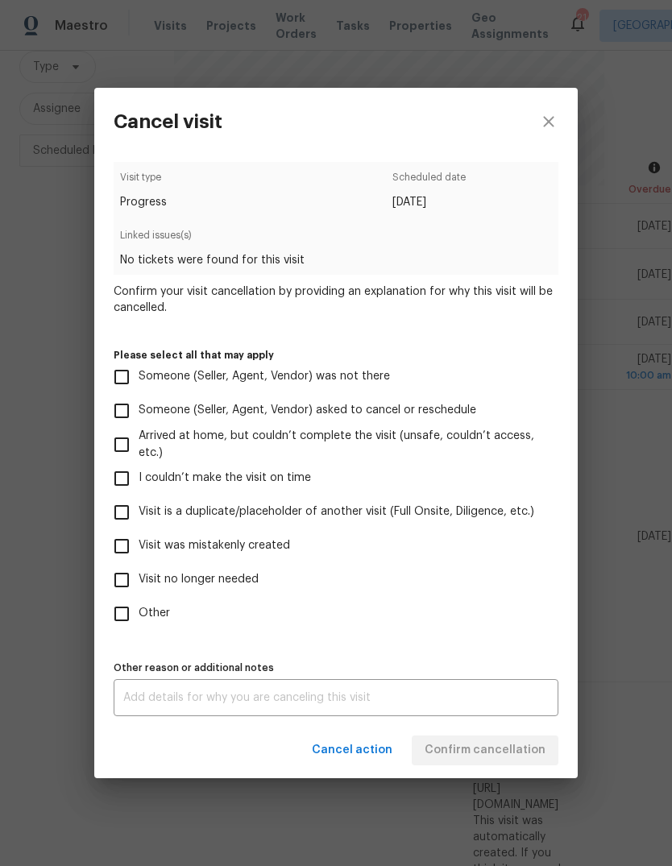
click at [121, 546] on input "Visit was mistakenly created" at bounding box center [122, 546] width 34 height 34
checkbox input "true"
click at [476, 744] on span "Confirm cancellation" at bounding box center [485, 751] width 121 height 20
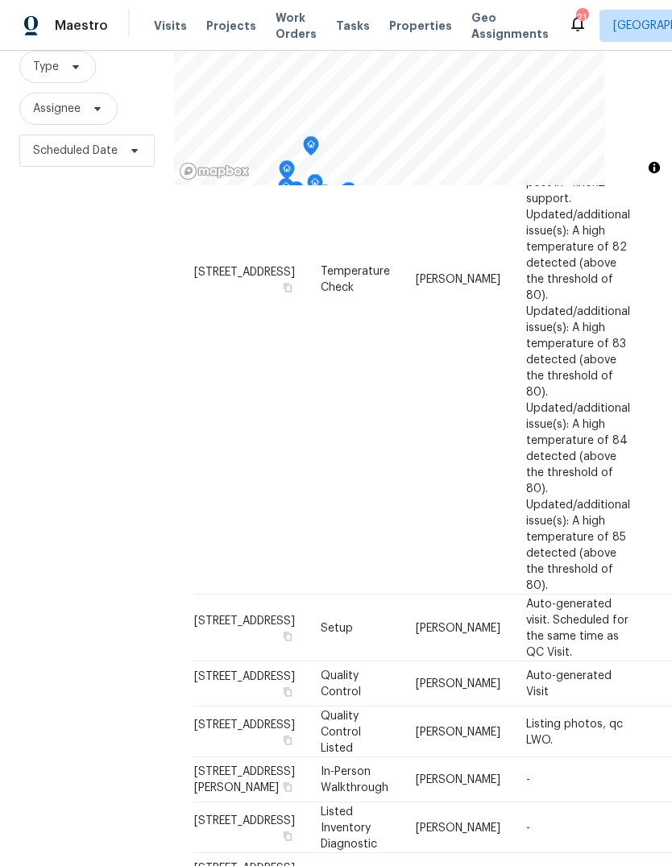
scroll to position [60, 0]
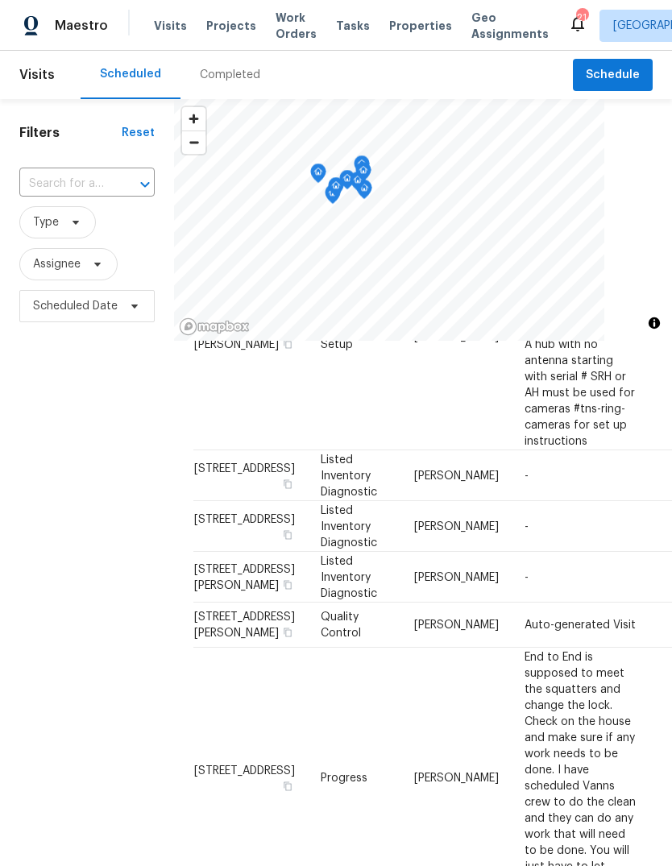
scroll to position [175, 0]
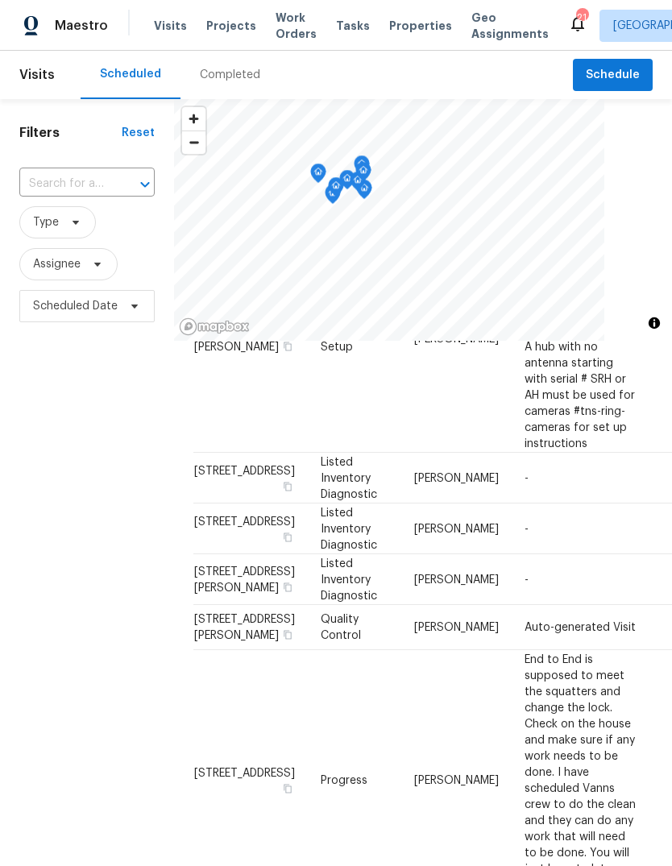
click at [0, 0] on icon at bounding box center [0, 0] width 0 height 0
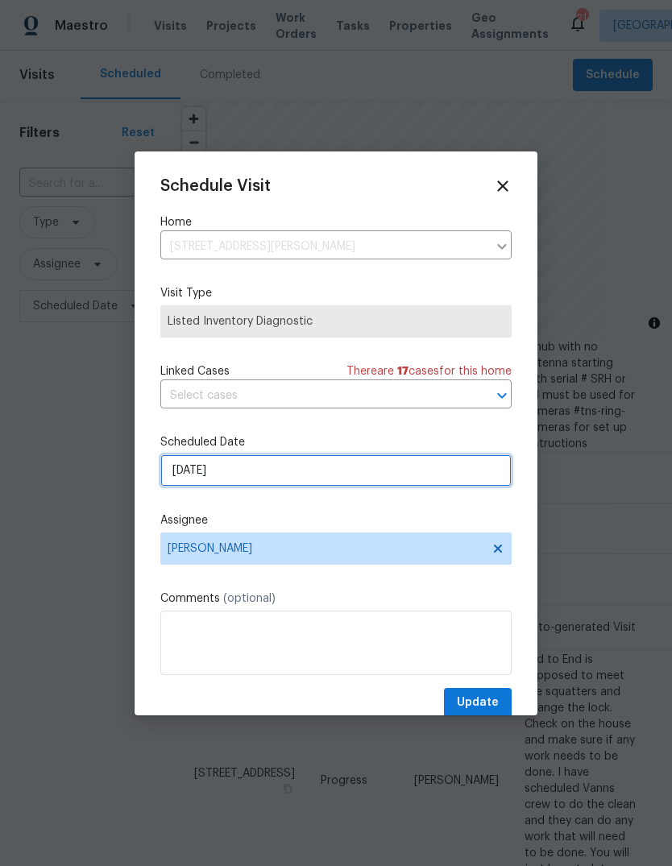
click at [180, 486] on input "[DATE]" at bounding box center [335, 471] width 351 height 32
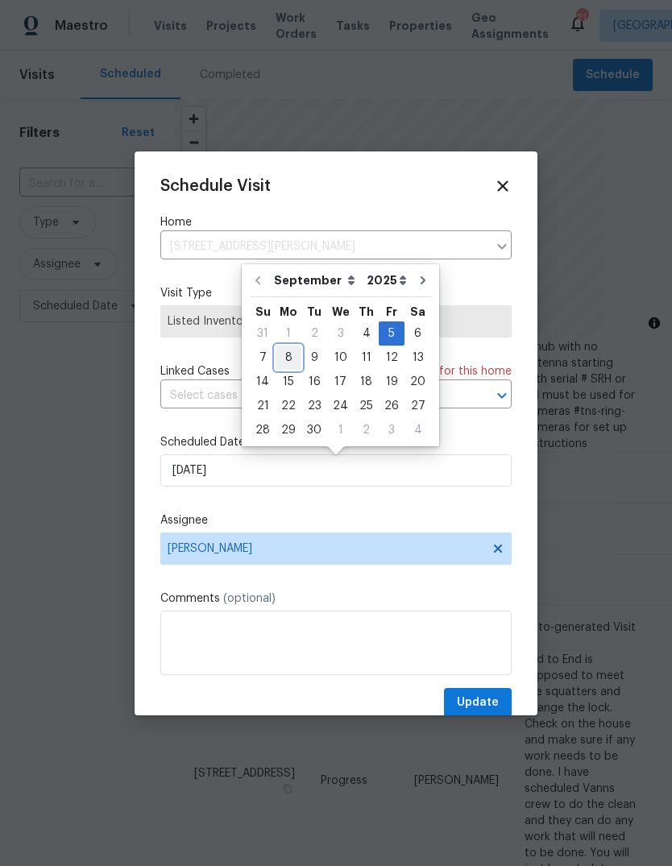
click at [285, 356] on div "8" at bounding box center [289, 358] width 26 height 23
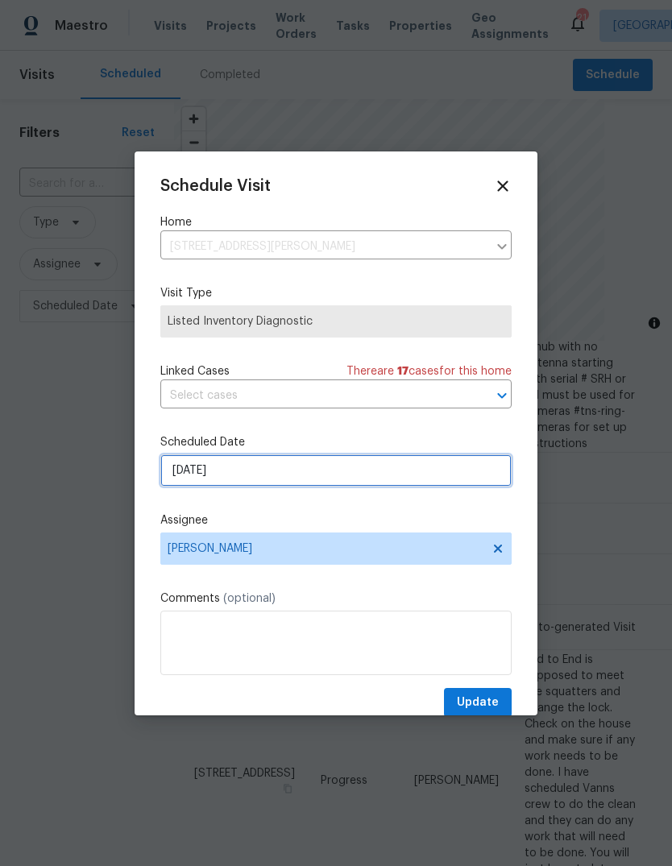
click at [218, 478] on input "[DATE]" at bounding box center [335, 471] width 351 height 32
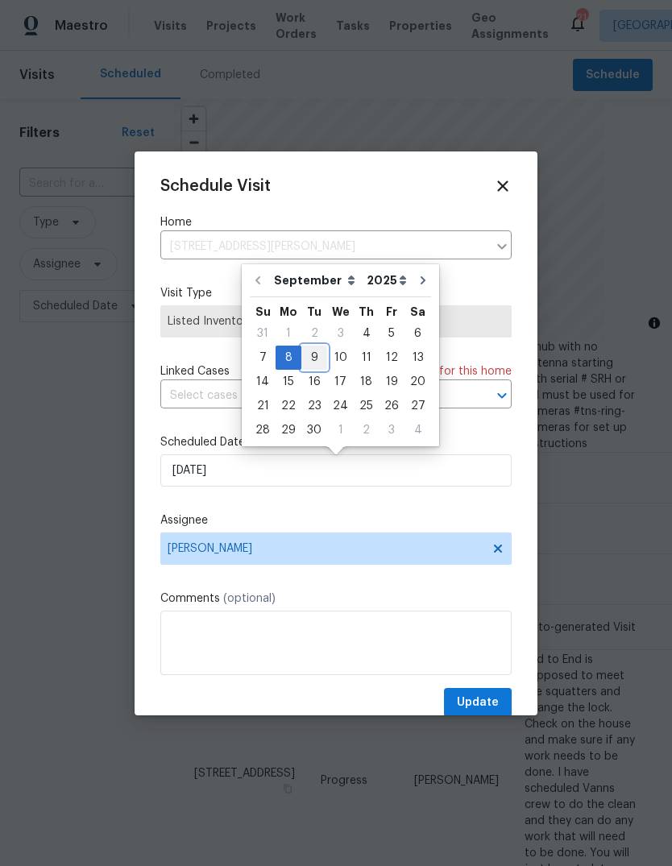
click at [309, 361] on div "9" at bounding box center [314, 358] width 26 height 23
type input "[DATE]"
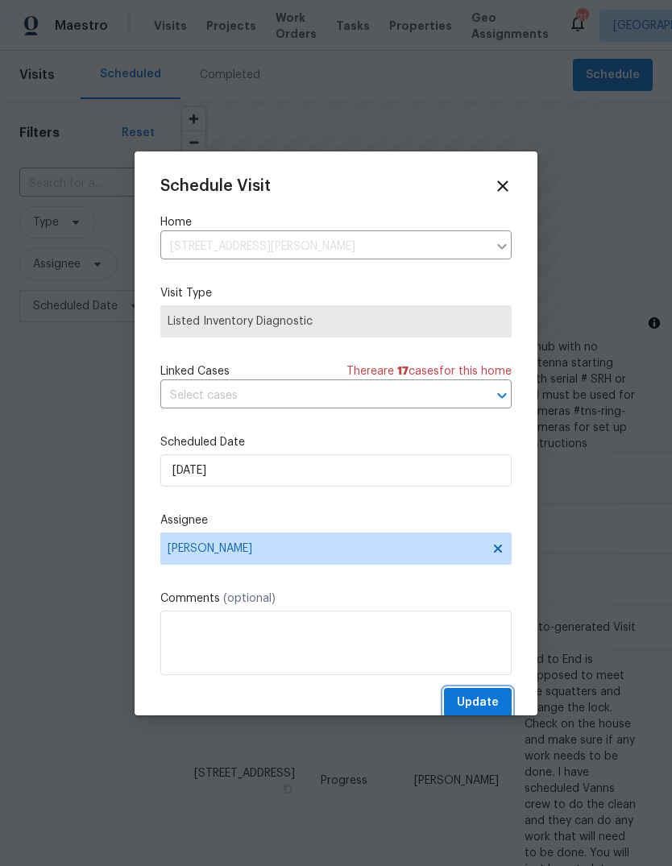
click at [472, 704] on span "Update" at bounding box center [478, 703] width 42 height 20
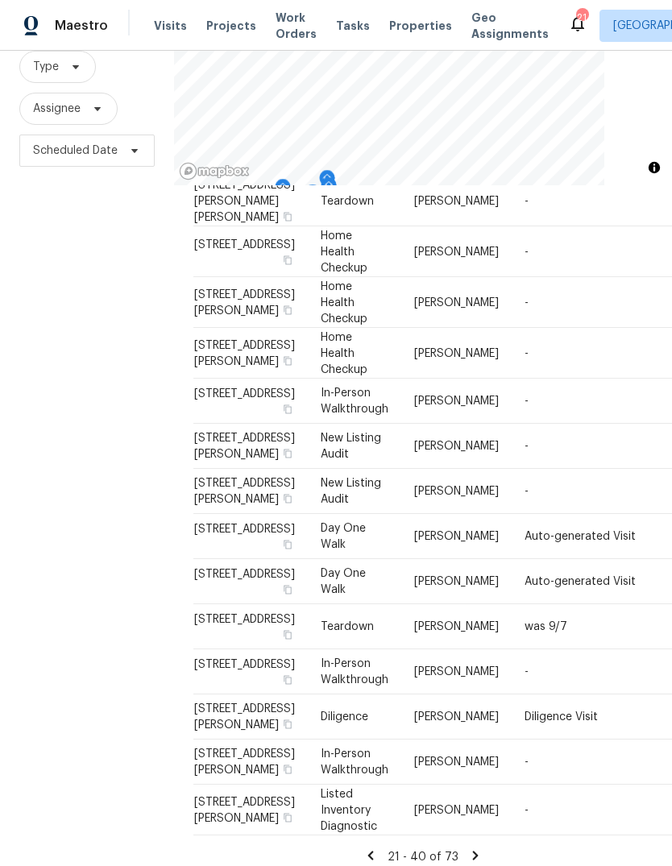
scroll to position [60, 0]
click at [374, 851] on icon at bounding box center [371, 855] width 6 height 9
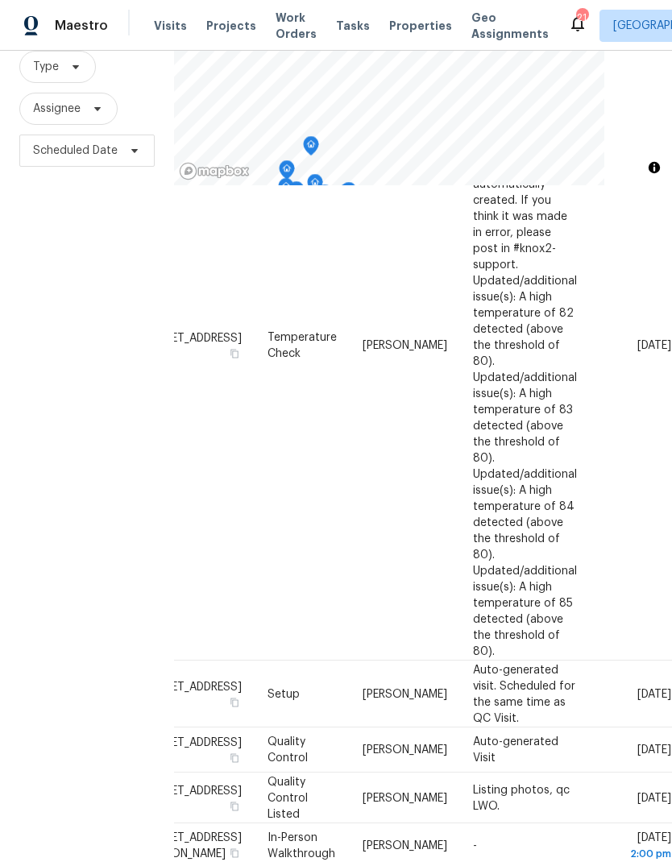
scroll to position [873, 149]
click at [0, 0] on icon at bounding box center [0, 0] width 0 height 0
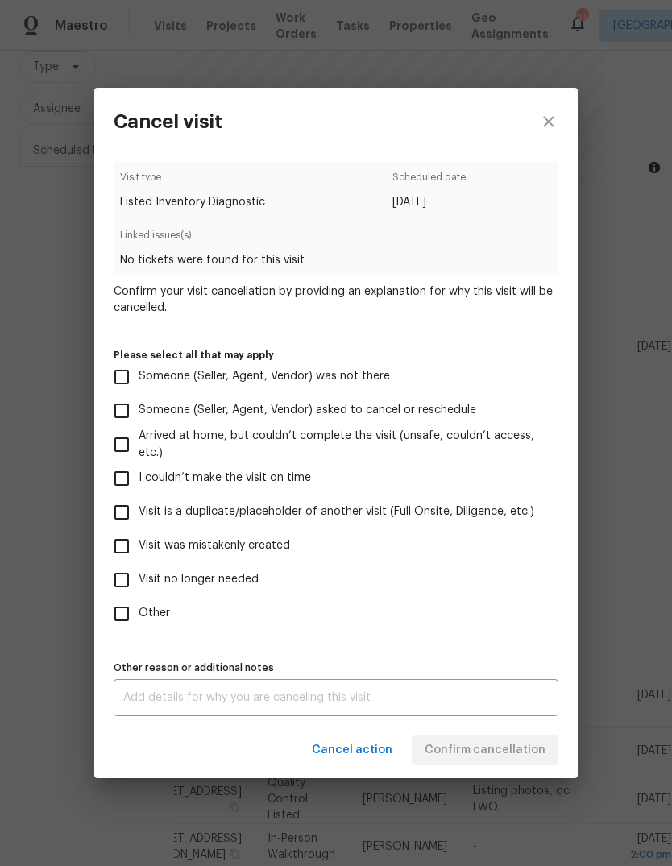
click at [120, 558] on input "Visit was mistakenly created" at bounding box center [122, 546] width 34 height 34
checkbox input "true"
click at [472, 753] on span "Confirm cancellation" at bounding box center [485, 751] width 121 height 20
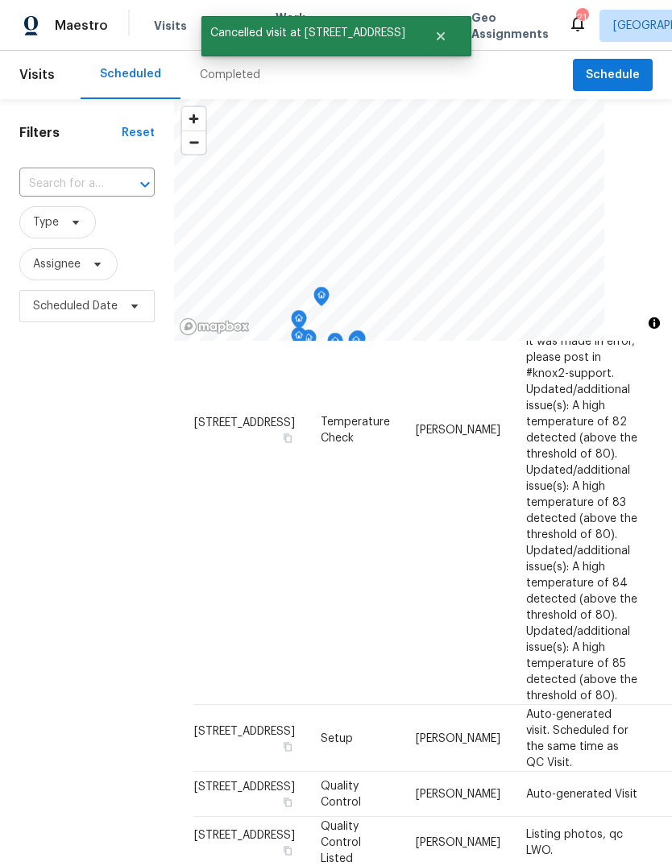
scroll to position [872, 0]
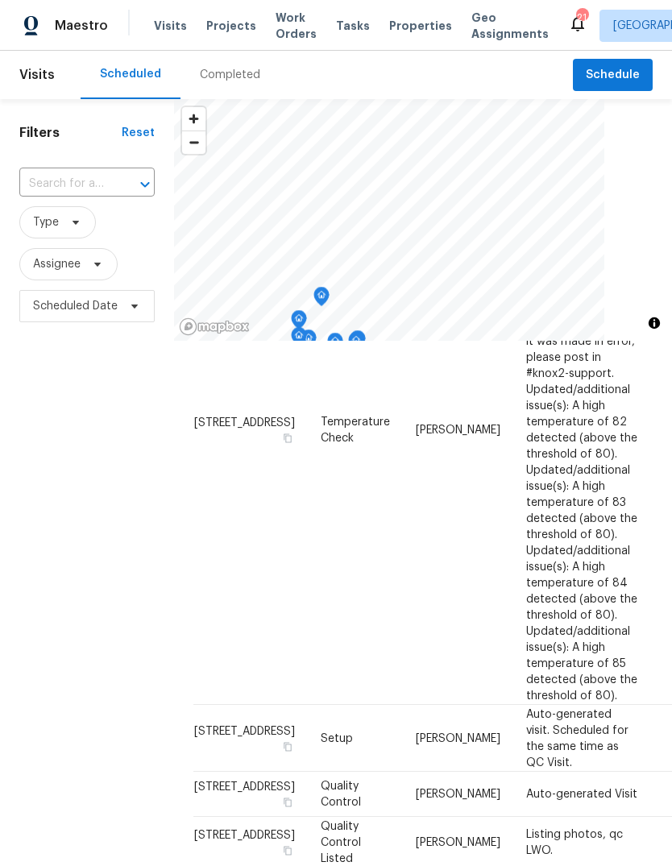
click at [54, 181] on input "text" at bounding box center [64, 184] width 90 height 25
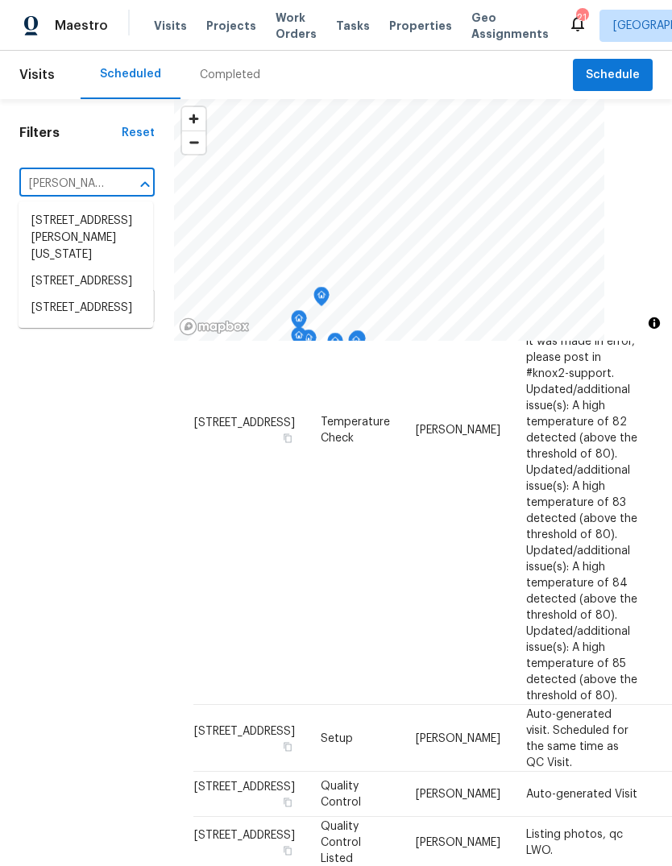
type input "[PERSON_NAME]"
click at [60, 322] on li "[STREET_ADDRESS]" at bounding box center [86, 308] width 135 height 27
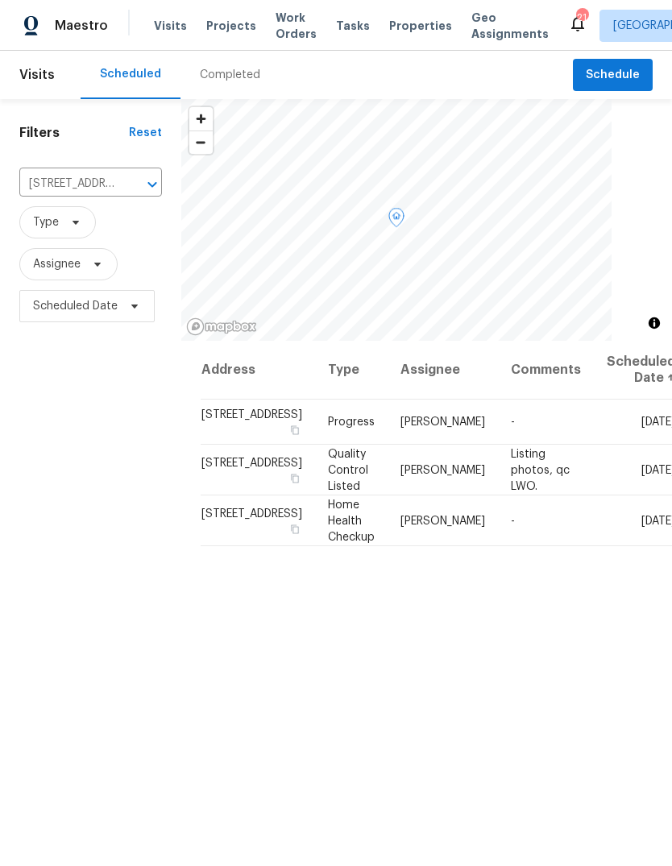
click at [0, 0] on icon at bounding box center [0, 0] width 0 height 0
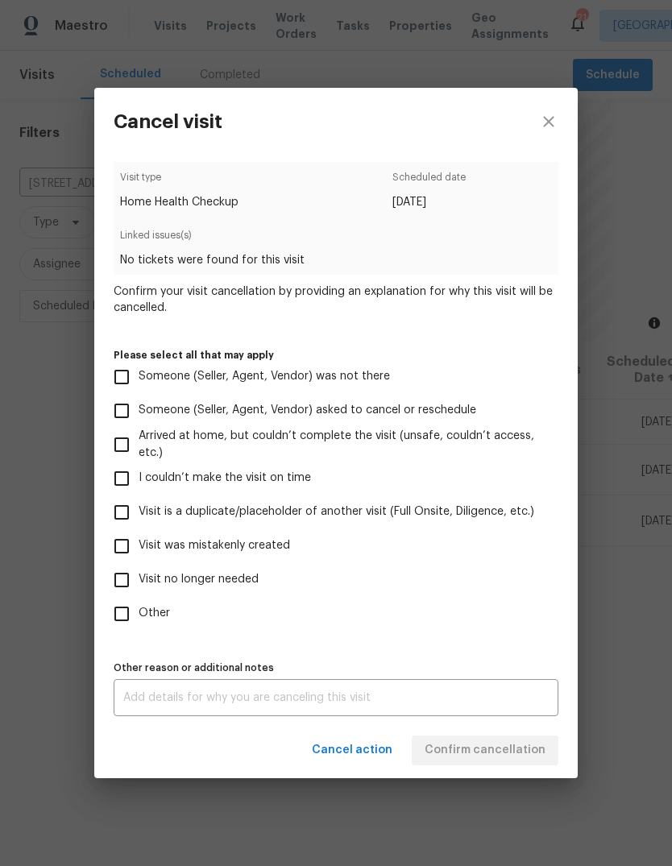
click at [123, 582] on input "Visit no longer needed" at bounding box center [122, 580] width 34 height 34
checkbox input "true"
click at [490, 697] on textarea at bounding box center [336, 697] width 426 height 11
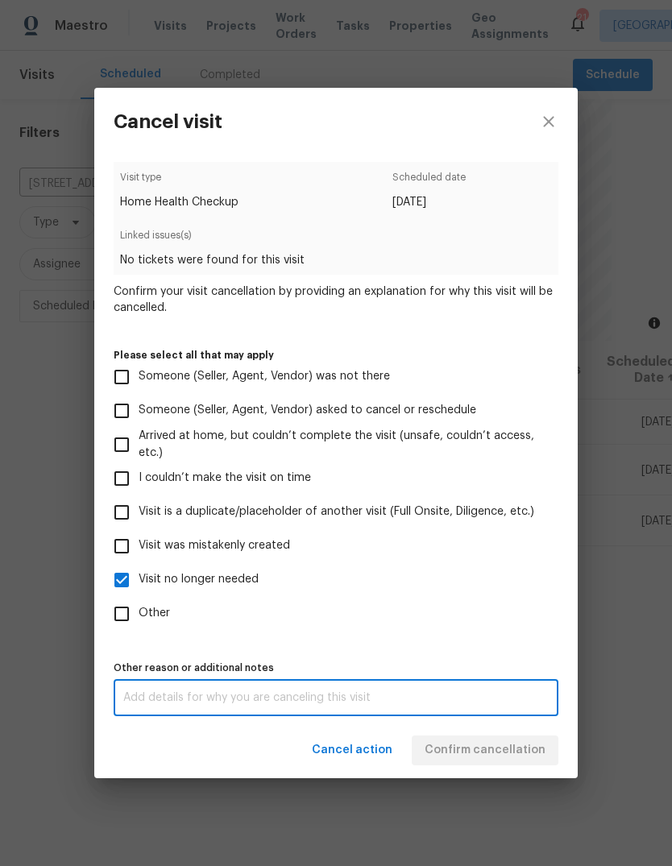
scroll to position [60, 0]
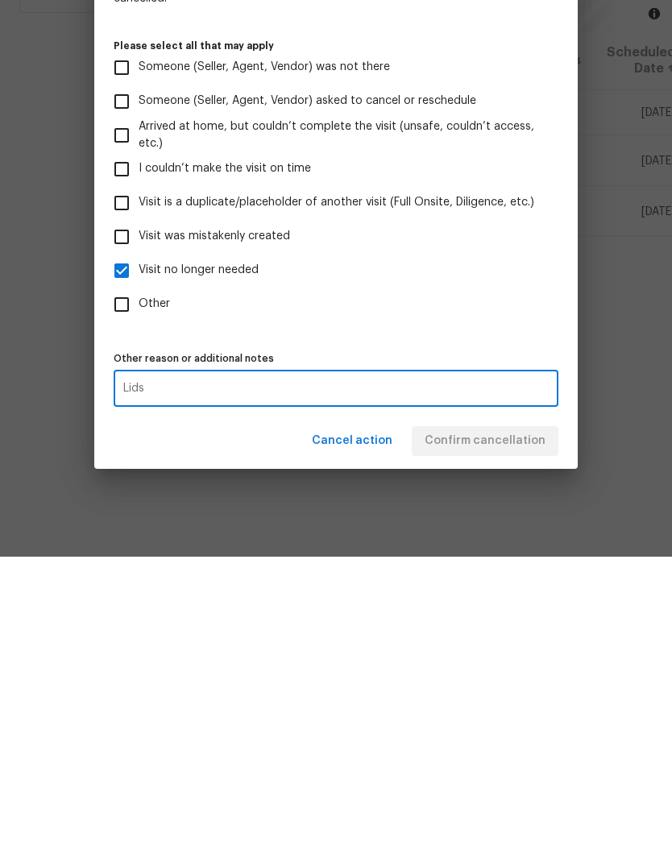
type textarea "Lids"
click at [529, 657] on div "Other reason or additional notes Lids x Other reason or additional notes" at bounding box center [336, 687] width 445 height 60
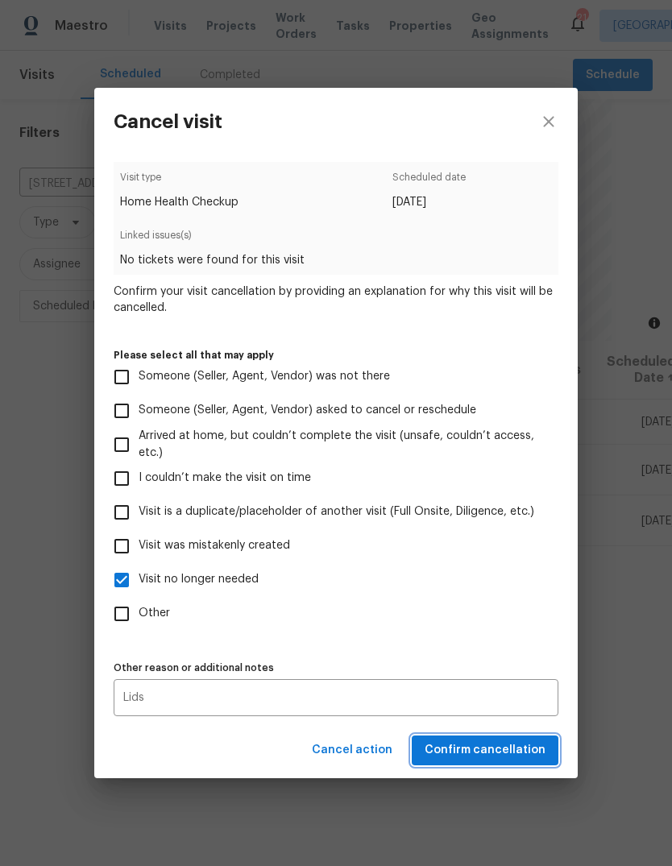
click at [490, 751] on span "Confirm cancellation" at bounding box center [485, 751] width 121 height 20
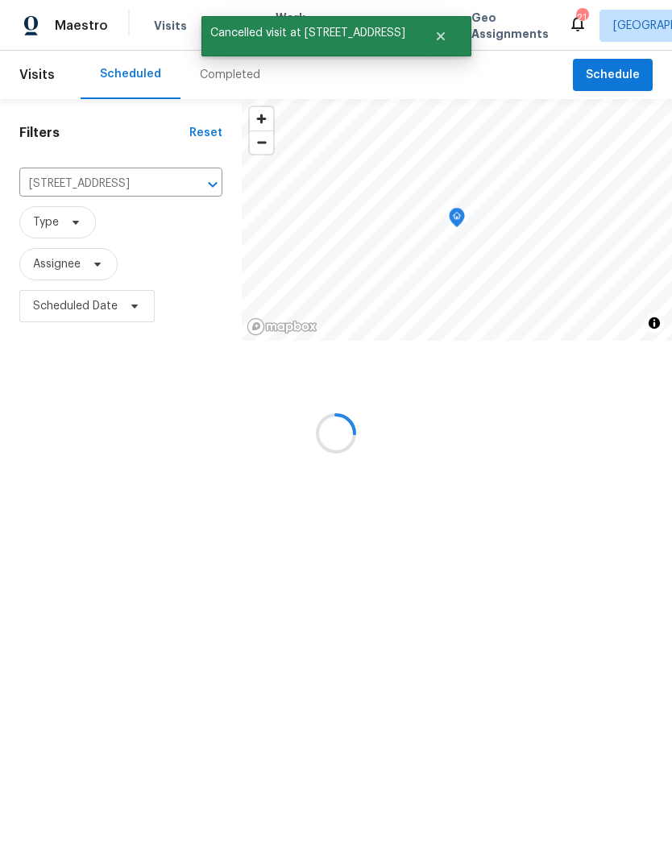
scroll to position [0, 0]
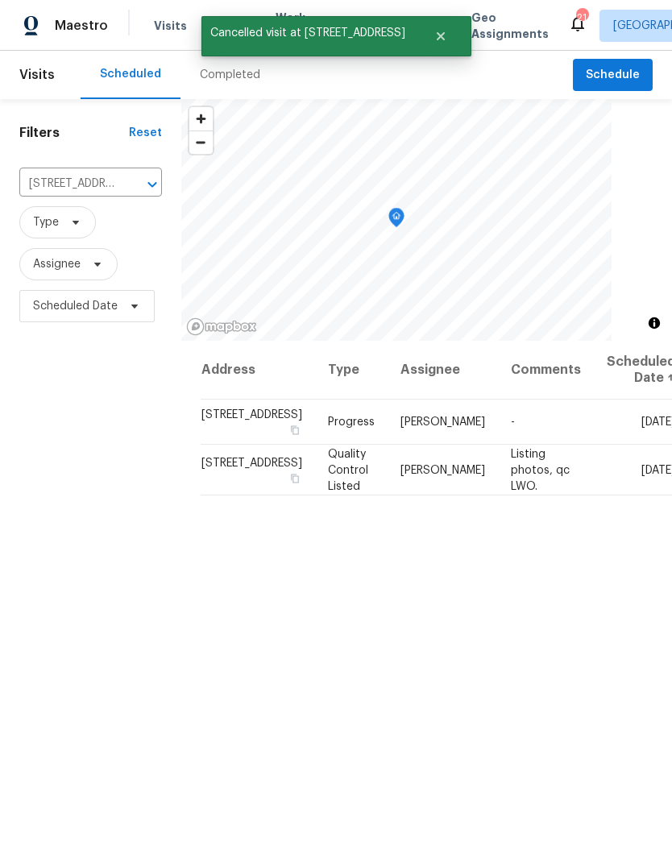
click at [0, 0] on icon at bounding box center [0, 0] width 0 height 0
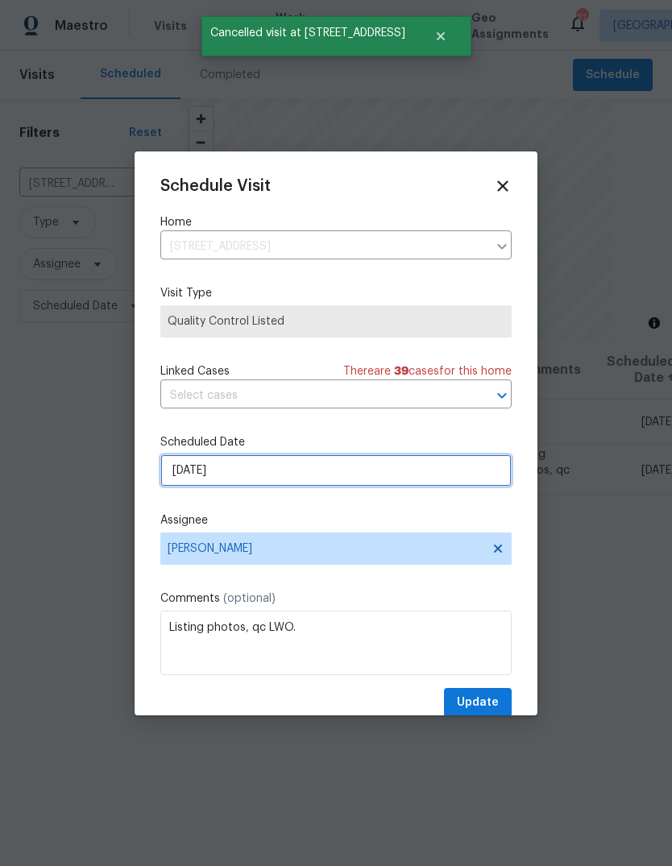
click at [433, 473] on input "[DATE]" at bounding box center [335, 471] width 351 height 32
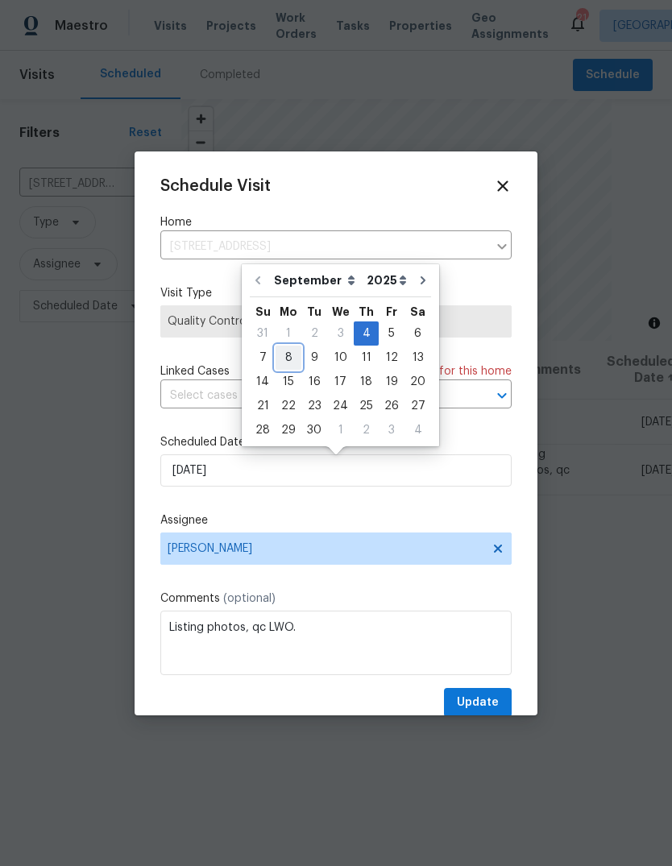
click at [293, 359] on div "8" at bounding box center [289, 358] width 26 height 23
type input "[DATE]"
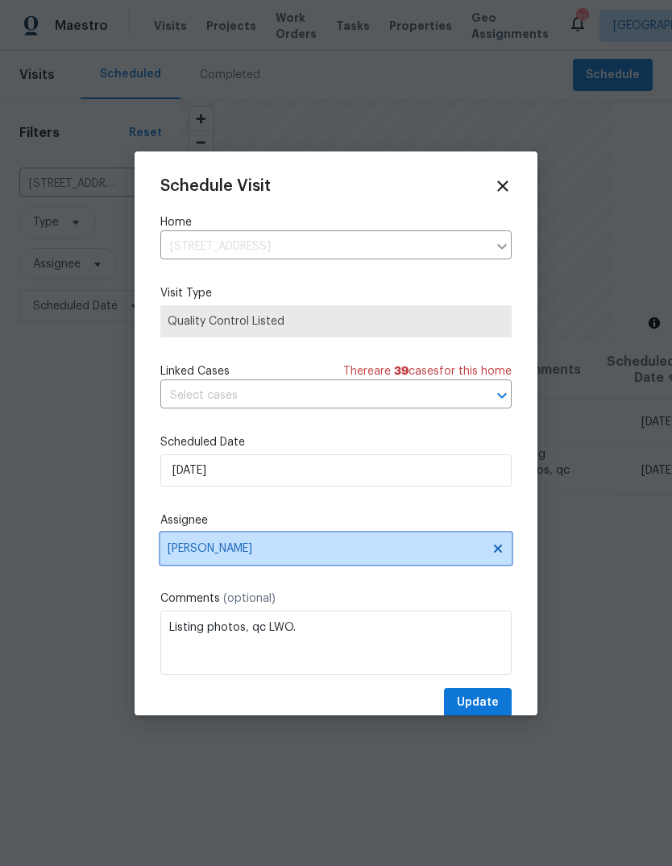
click at [182, 553] on span "[PERSON_NAME]" at bounding box center [326, 548] width 316 height 13
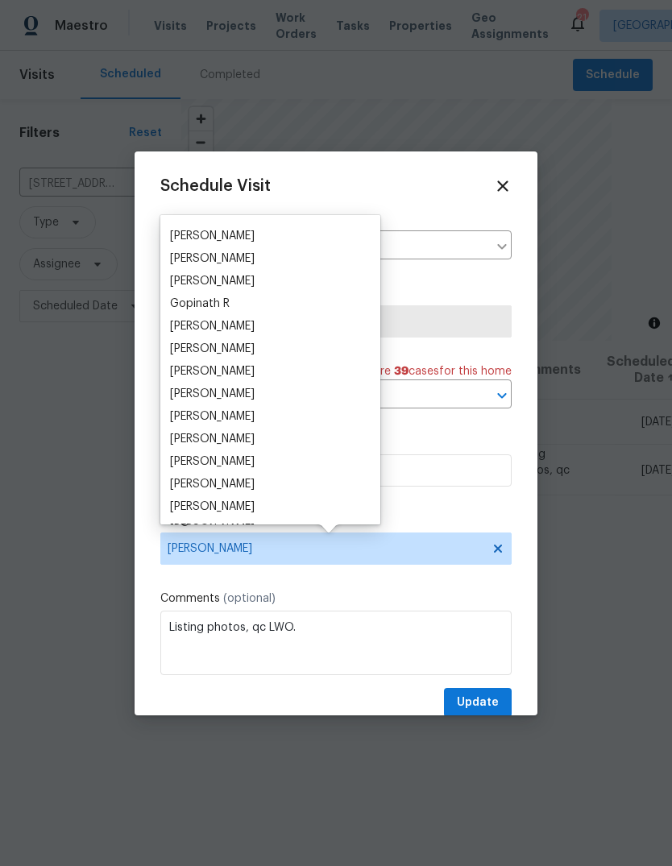
scroll to position [39, 0]
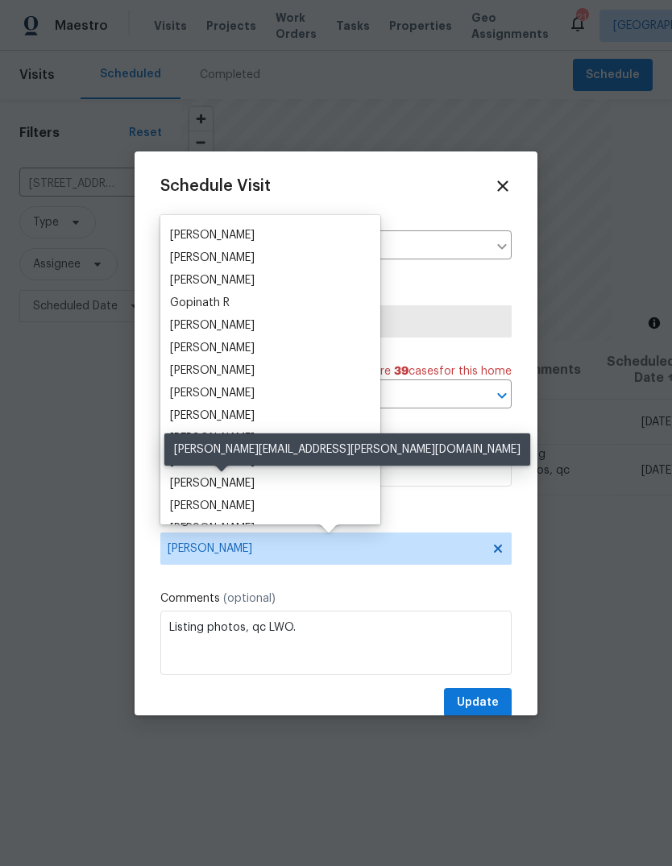
click at [209, 485] on div "[PERSON_NAME]" at bounding box center [212, 483] width 85 height 16
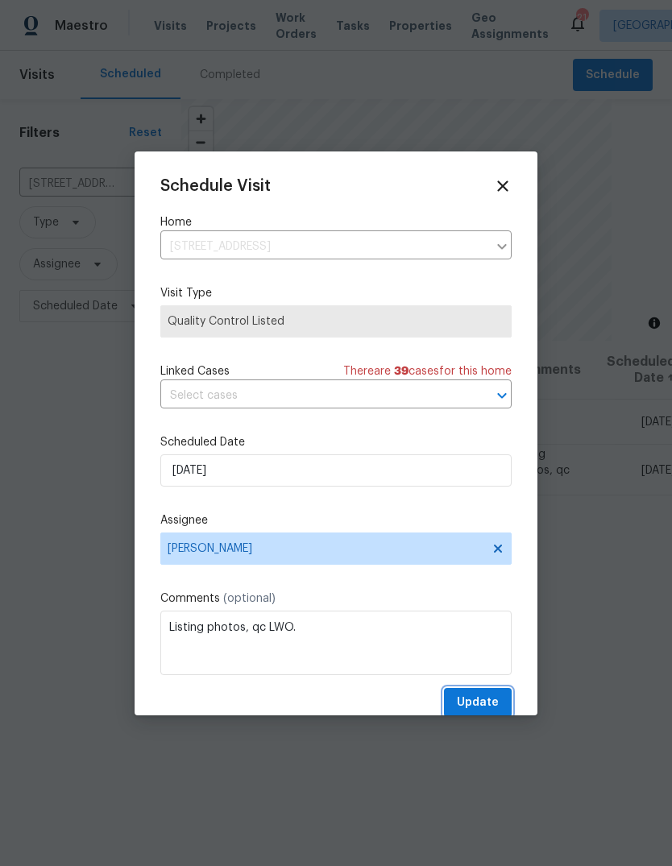
click at [480, 694] on button "Update" at bounding box center [478, 703] width 68 height 30
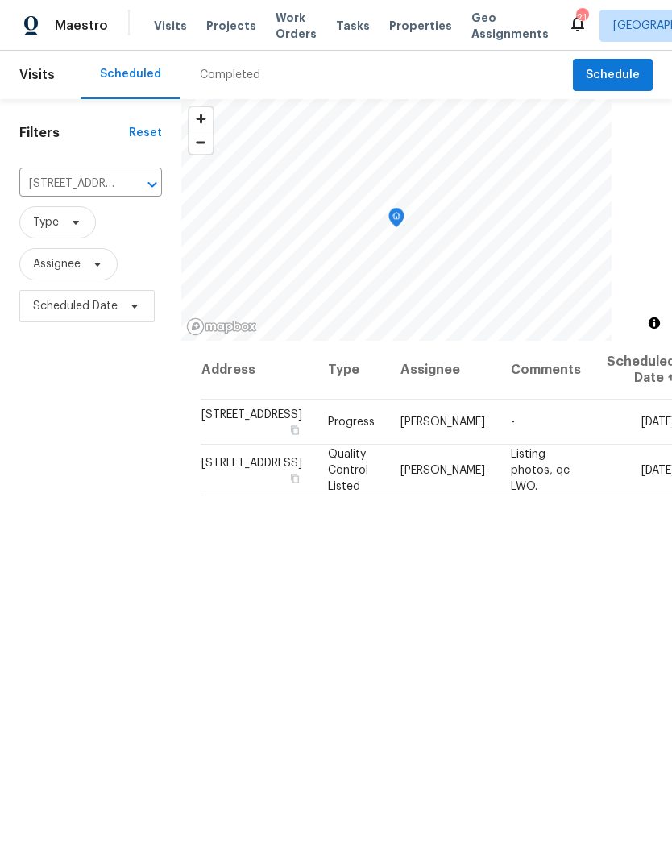
click at [0, 0] on icon at bounding box center [0, 0] width 0 height 0
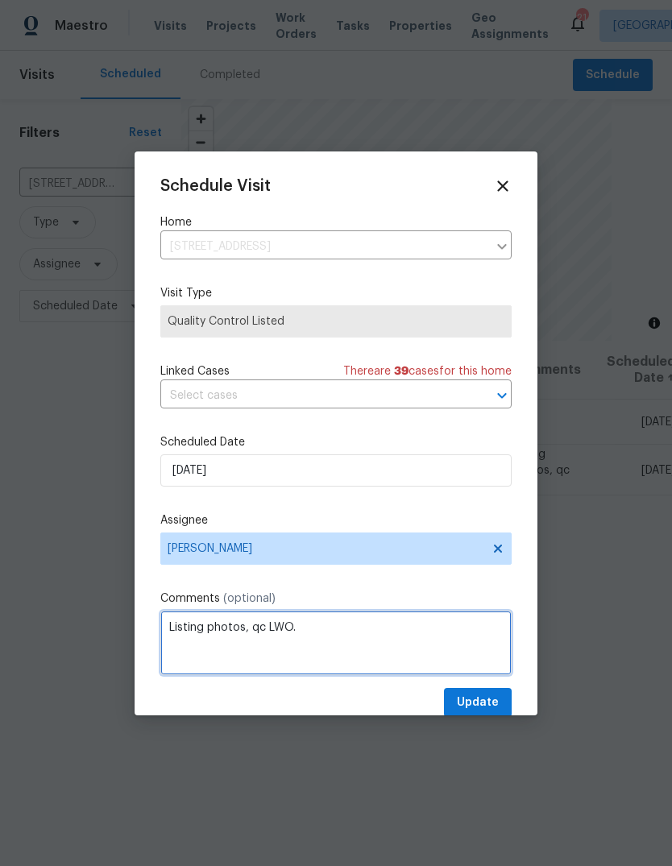
click at [168, 637] on textarea "Listing photos, qc LWO." at bounding box center [335, 643] width 351 height 64
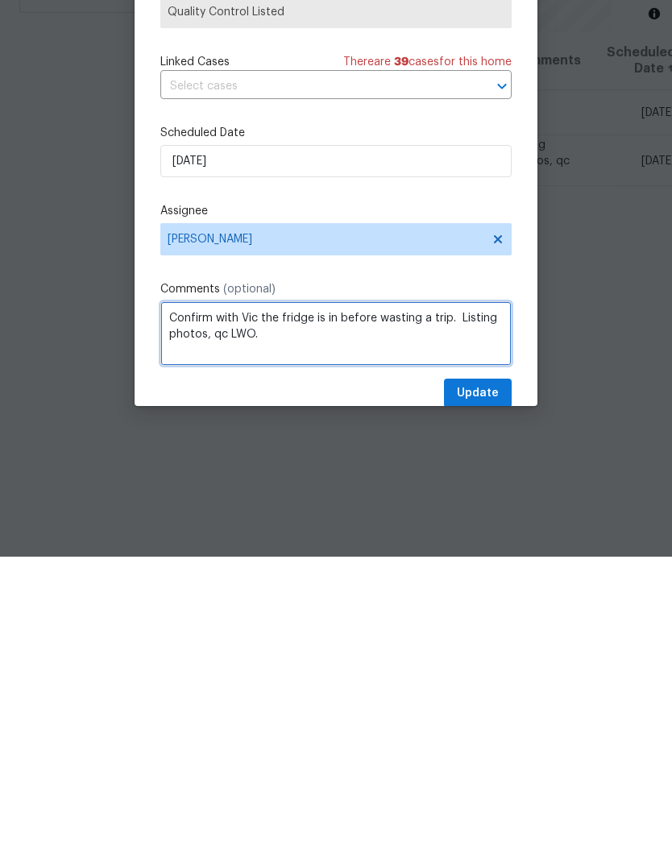
type textarea "Confirm with Vic the fridge is in before wasting a trip. Listing photos, qc LWO."
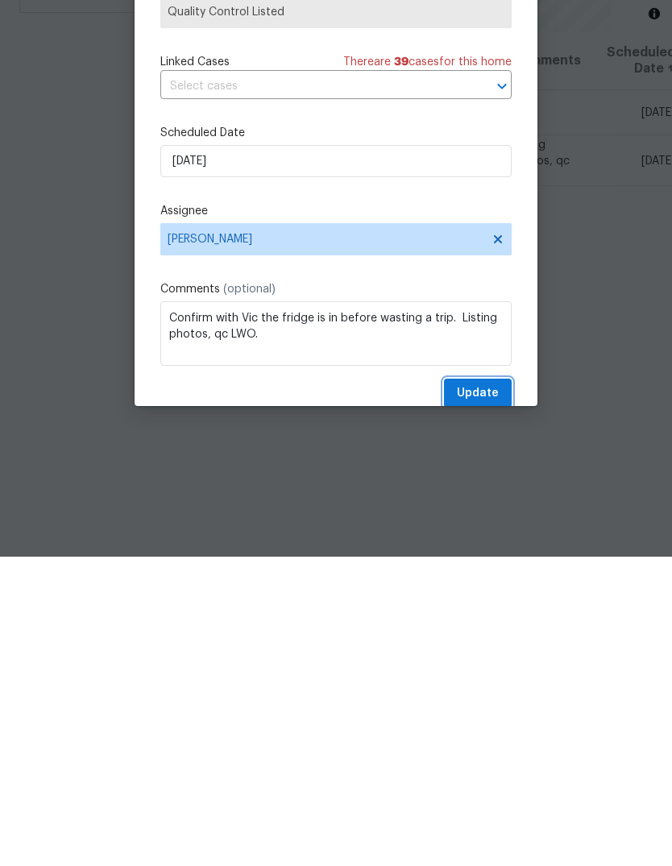
click at [478, 693] on span "Update" at bounding box center [478, 703] width 42 height 20
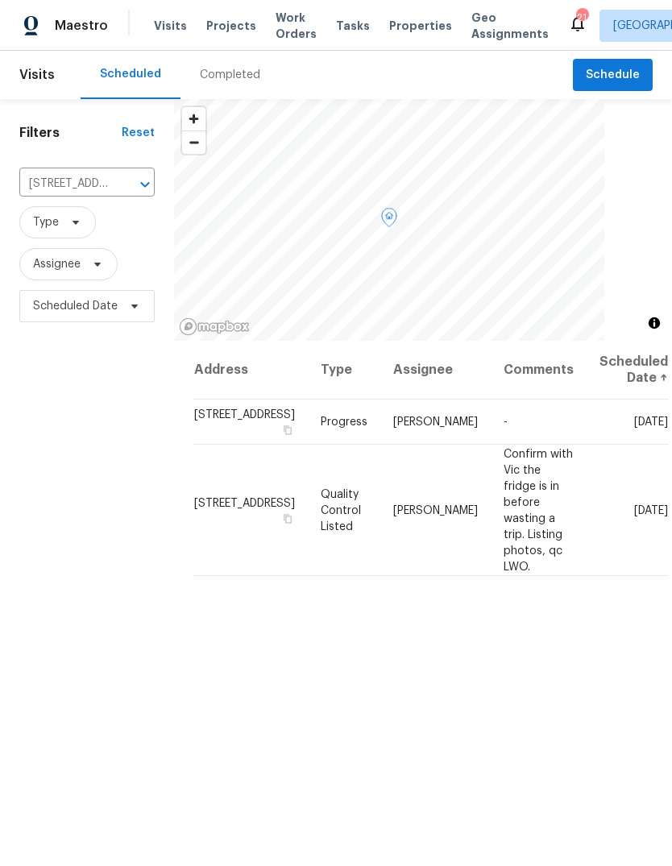
click at [218, 485] on td "[STREET_ADDRESS]" at bounding box center [250, 510] width 114 height 131
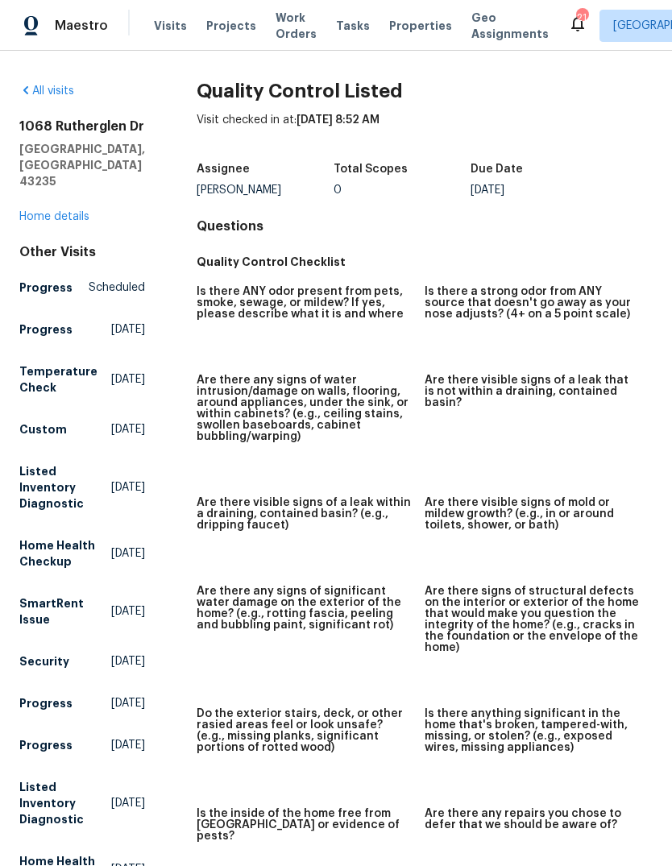
click at [49, 215] on link "Home details" at bounding box center [54, 216] width 70 height 11
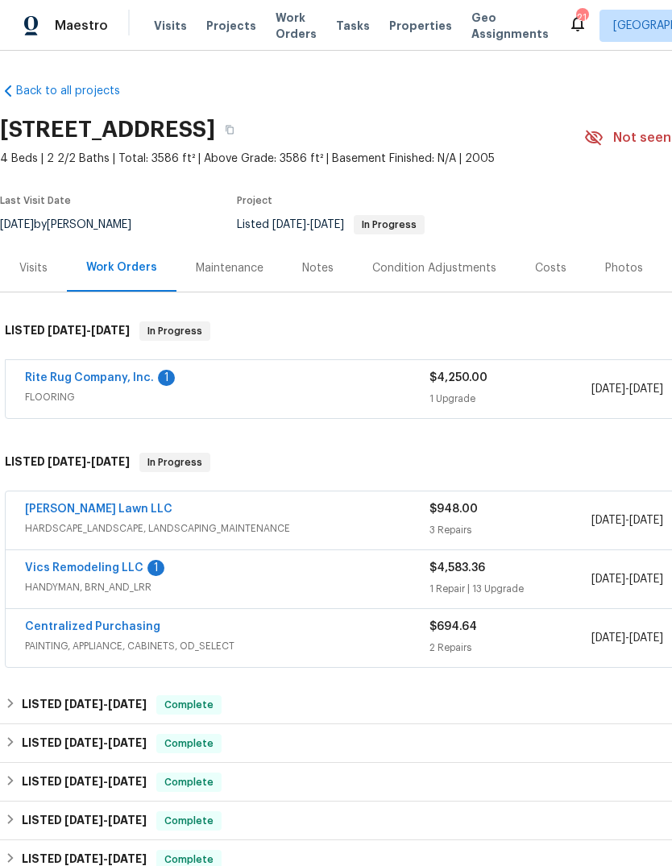
click at [60, 563] on link "Vics Remodeling LLC" at bounding box center [84, 568] width 118 height 11
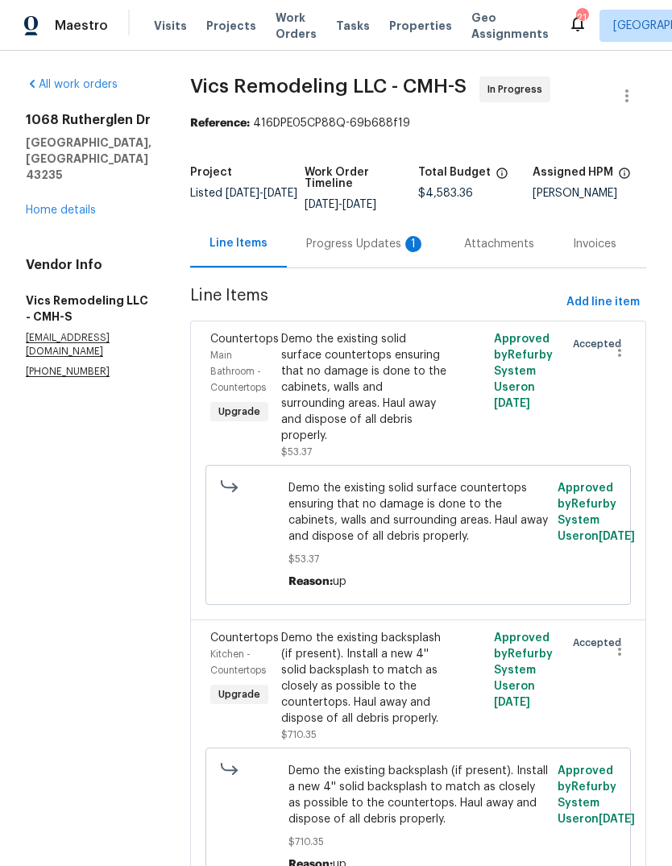
click at [347, 247] on div "Progress Updates 1" at bounding box center [365, 244] width 119 height 16
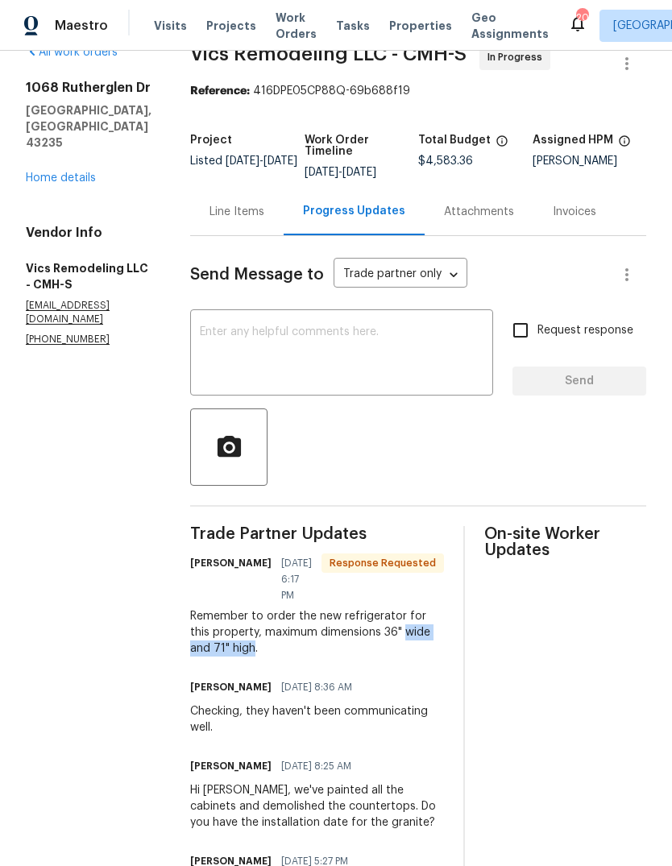
scroll to position [10, 0]
